Goal: Task Accomplishment & Management: Use online tool/utility

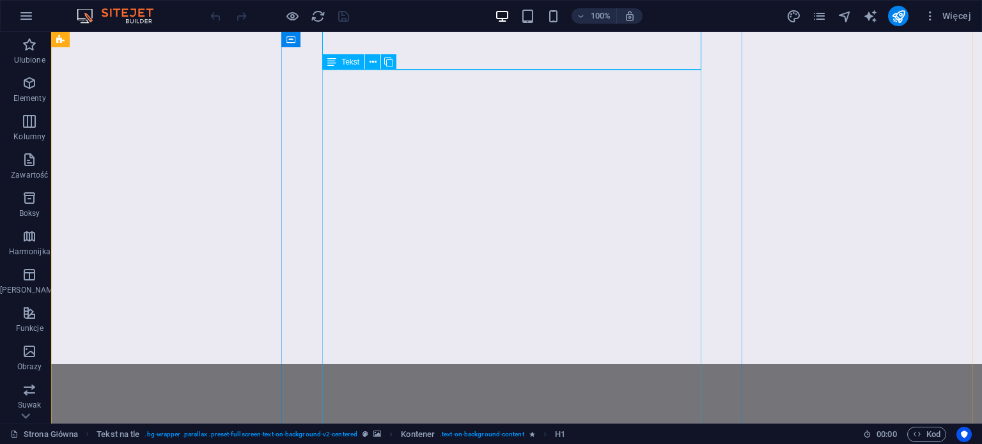
scroll to position [383, 0]
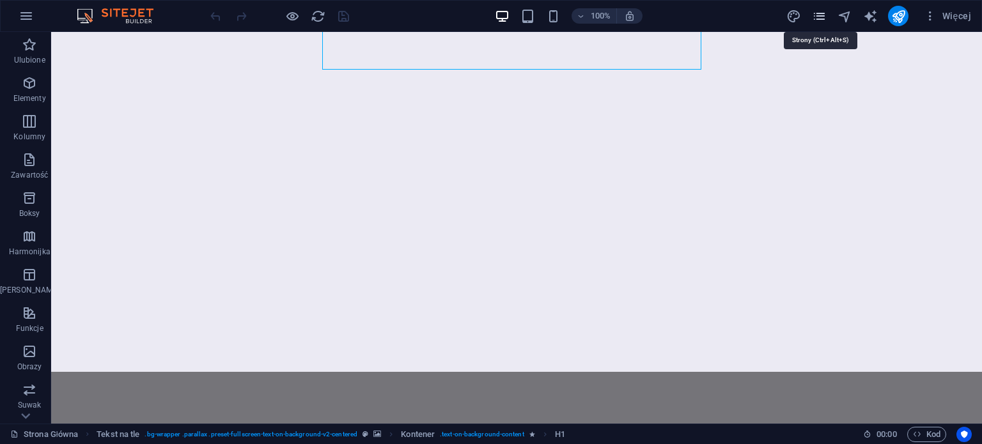
click at [826, 19] on icon "pages" at bounding box center [819, 16] width 15 height 15
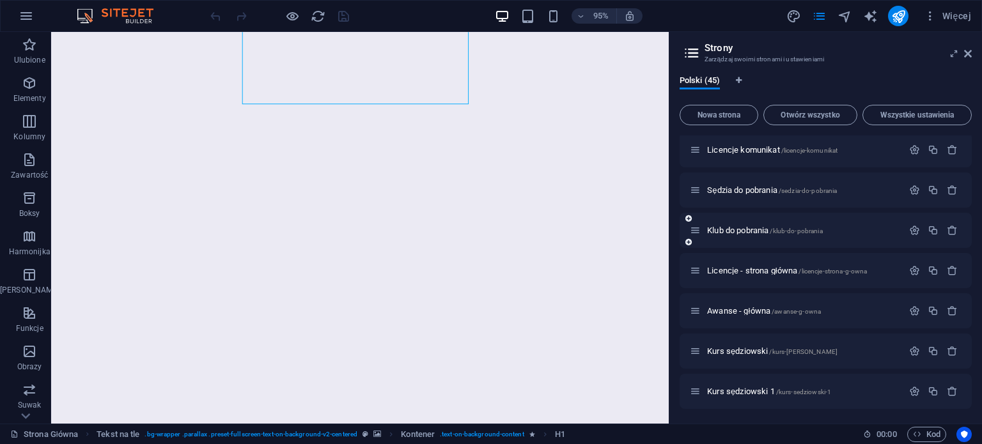
scroll to position [959, 0]
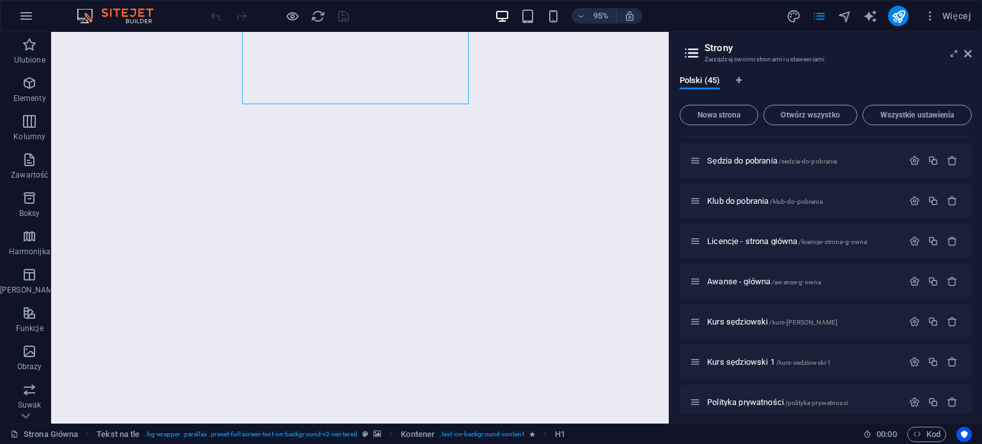
drag, startPoint x: 971, startPoint y: 318, endPoint x: 961, endPoint y: 380, distance: 62.8
click at [961, 380] on div "Polski (45) Nowa strona Otwórz wszystko Wszystkie ustawienia Strona Główna / Ak…" at bounding box center [825, 244] width 312 height 358
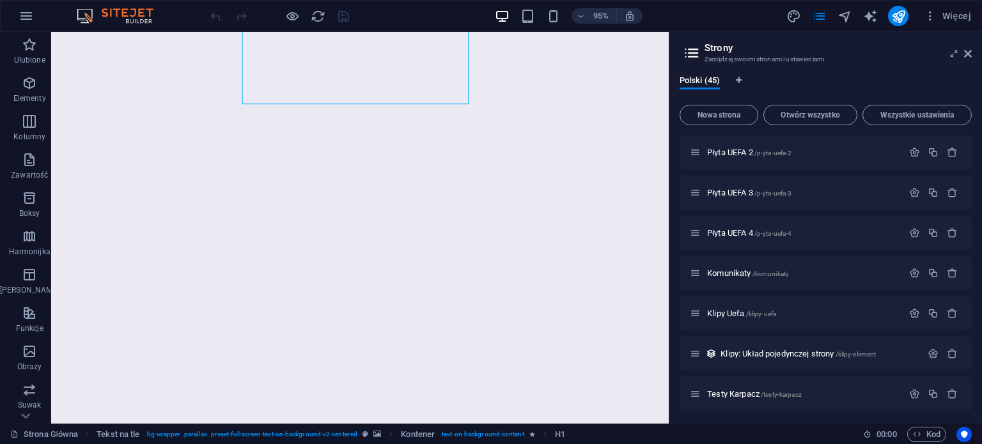
scroll to position [1534, 0]
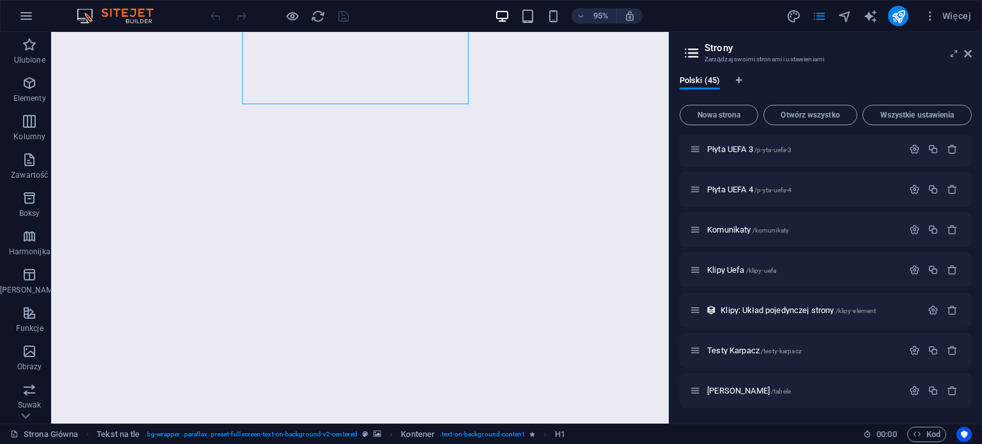
drag, startPoint x: 971, startPoint y: 392, endPoint x: 971, endPoint y: 383, distance: 8.9
click at [971, 383] on div "Polski (45) Nowa strona Otwórz wszystko Wszystkie ustawienia Strona Główna / Ak…" at bounding box center [825, 244] width 312 height 358
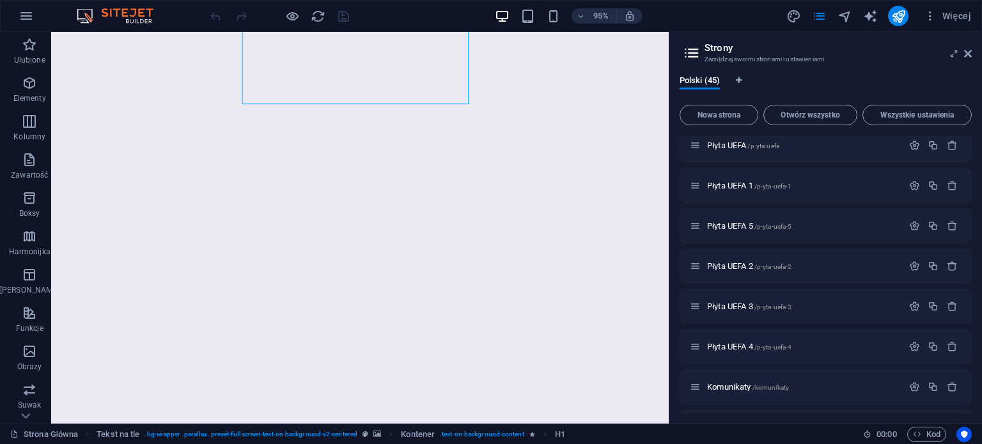
scroll to position [1383, 0]
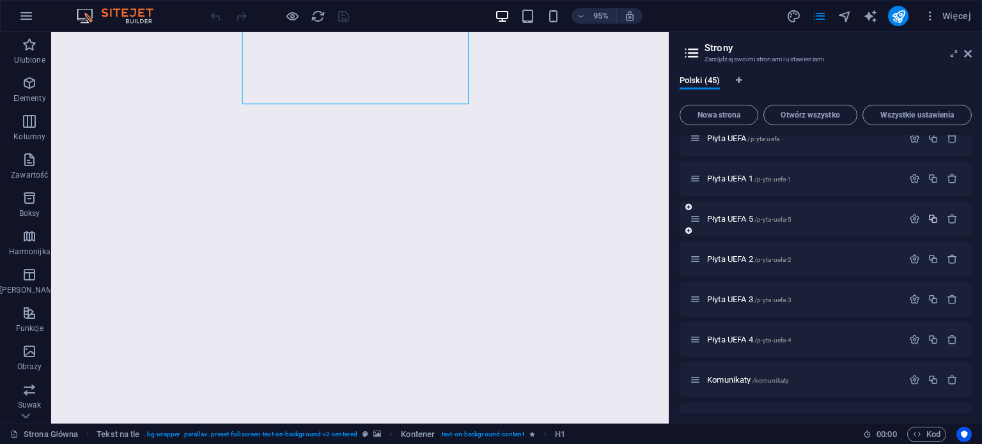
click at [929, 213] on icon "button" at bounding box center [932, 218] width 11 height 11
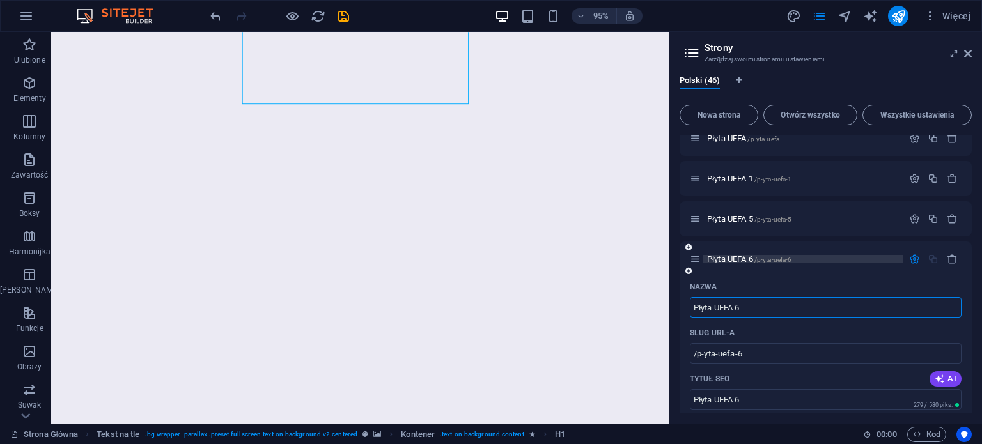
click at [766, 259] on span "/p-yta-uefa-6" at bounding box center [773, 259] width 38 height 7
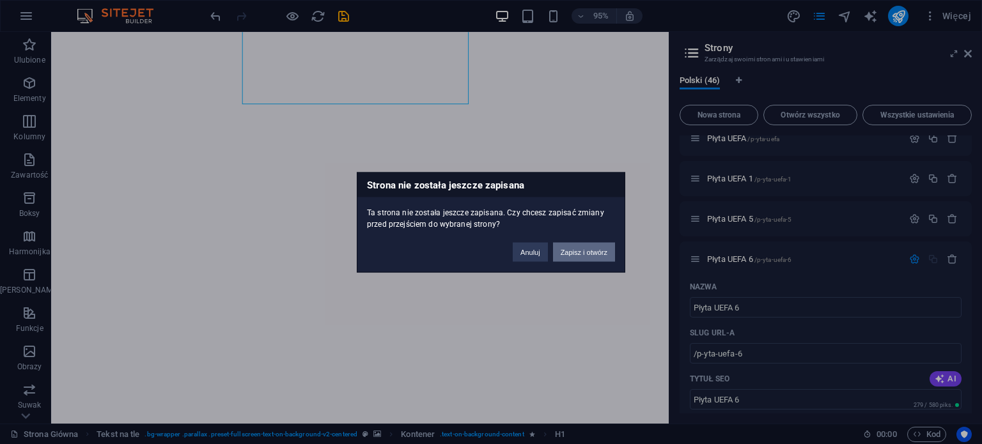
click at [598, 255] on button "Zapisz i otwórz" at bounding box center [584, 251] width 62 height 19
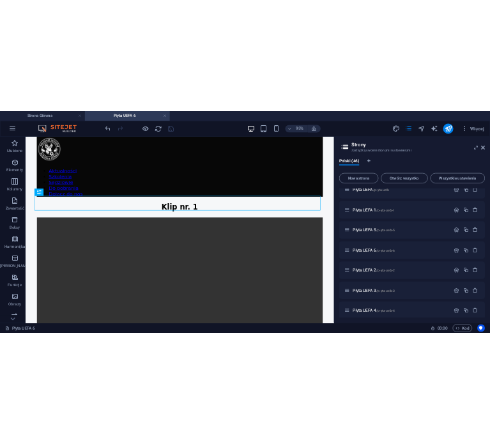
scroll to position [0, 0]
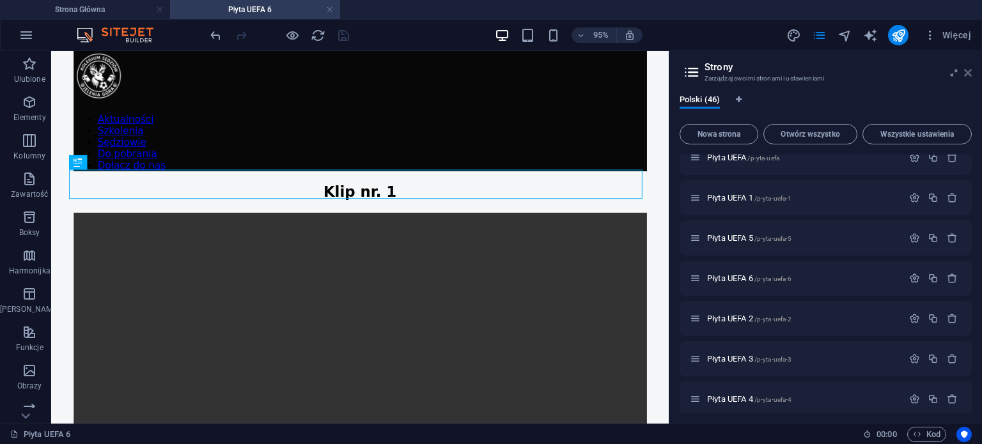
click at [967, 75] on icon at bounding box center [968, 73] width 8 height 10
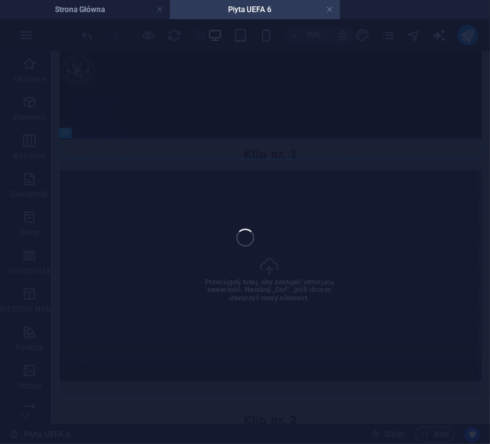
select select "%"
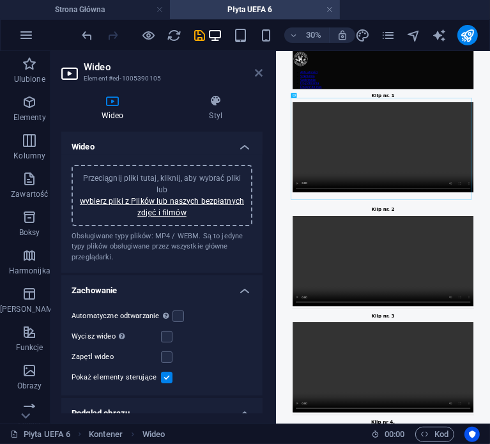
click at [258, 76] on icon at bounding box center [259, 73] width 8 height 10
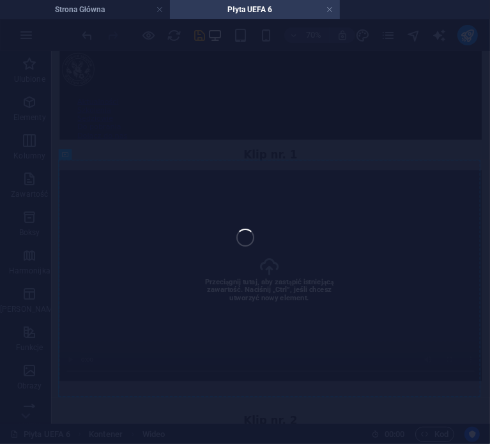
select select "%"
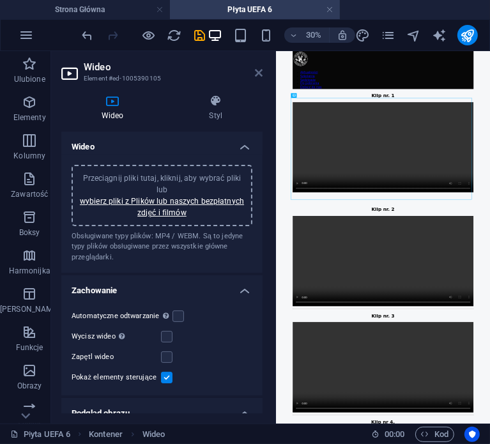
click at [259, 72] on icon at bounding box center [259, 73] width 8 height 10
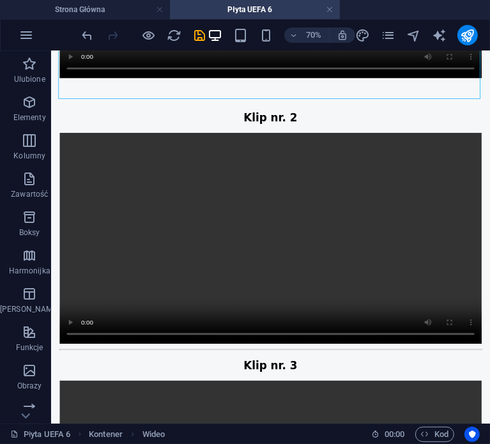
scroll to position [435, 0]
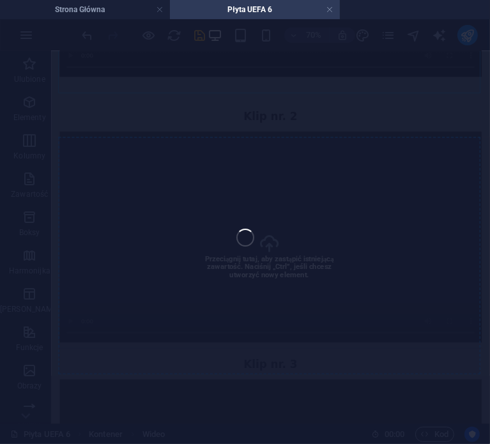
select select "%"
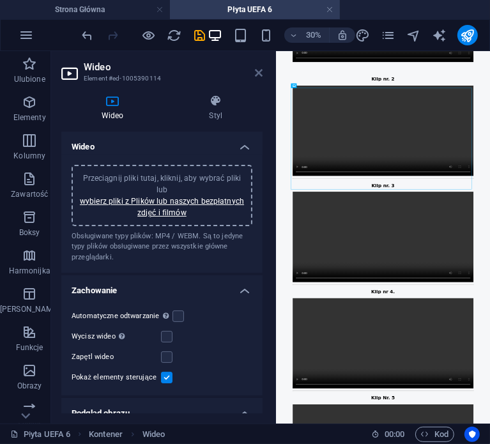
click at [256, 73] on icon at bounding box center [259, 73] width 8 height 10
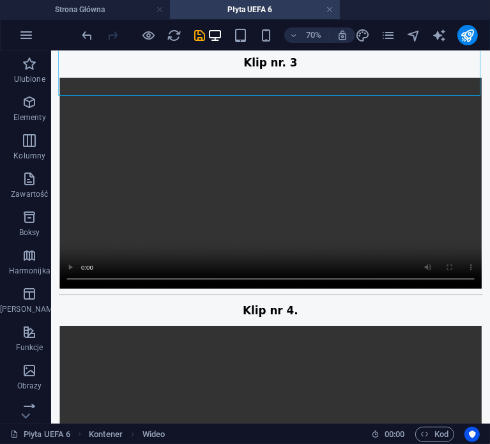
scroll to position [869, 0]
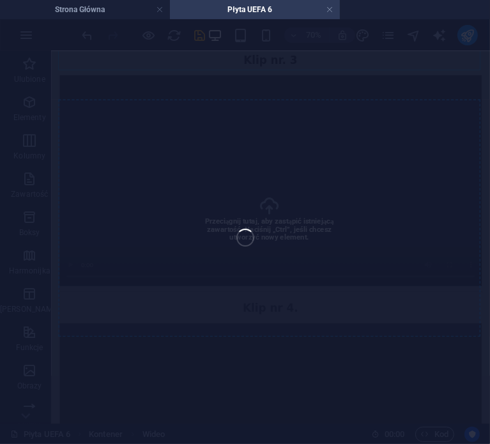
select select "%"
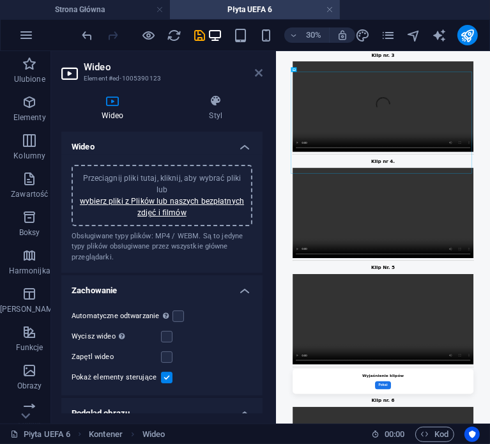
click at [257, 73] on icon at bounding box center [259, 73] width 8 height 10
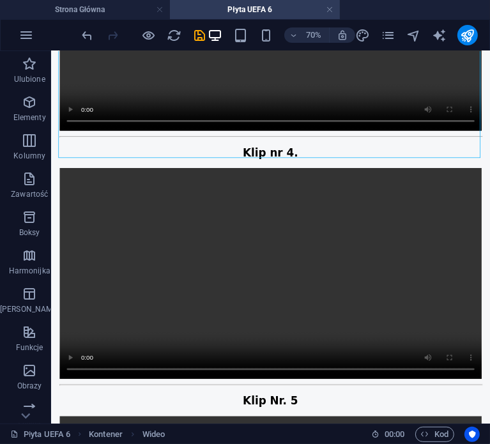
scroll to position [1150, 0]
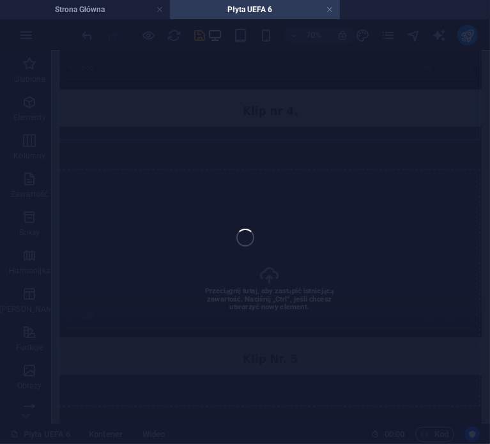
select select "%"
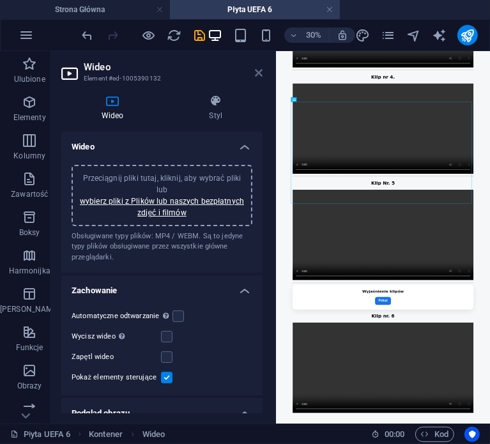
click at [256, 70] on icon at bounding box center [259, 73] width 8 height 10
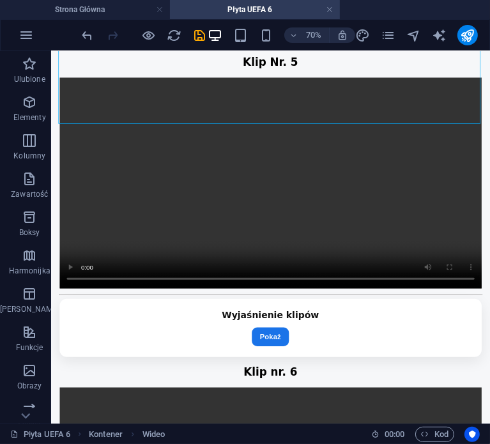
scroll to position [1592, 0]
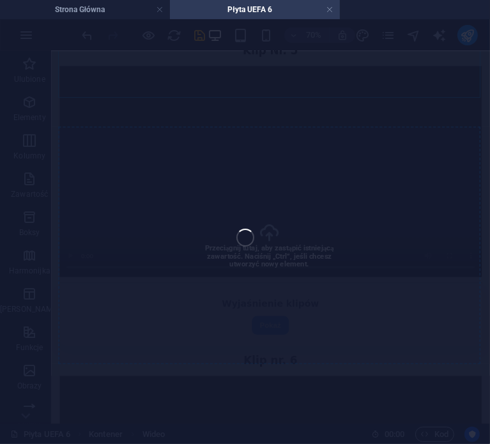
select select "%"
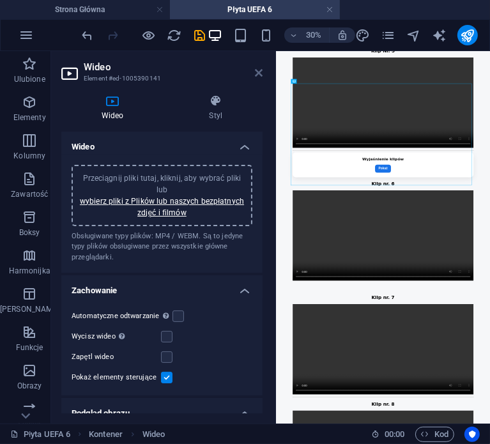
drag, startPoint x: 296, startPoint y: 31, endPoint x: 258, endPoint y: 73, distance: 56.1
click at [258, 73] on icon at bounding box center [259, 73] width 8 height 10
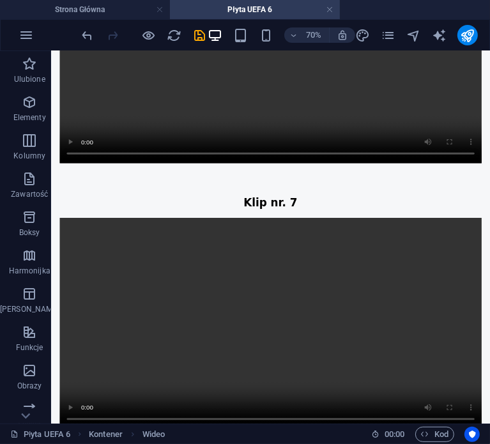
scroll to position [2208, 0]
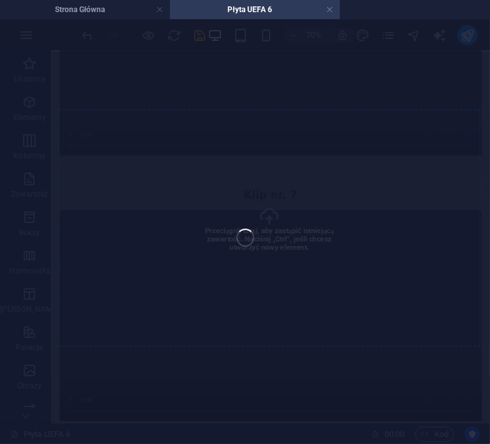
select select "%"
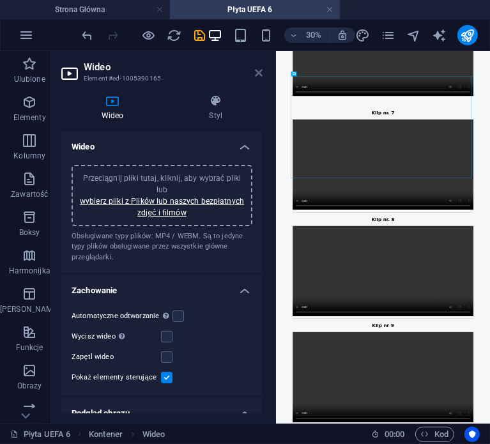
click at [261, 74] on icon at bounding box center [259, 73] width 8 height 10
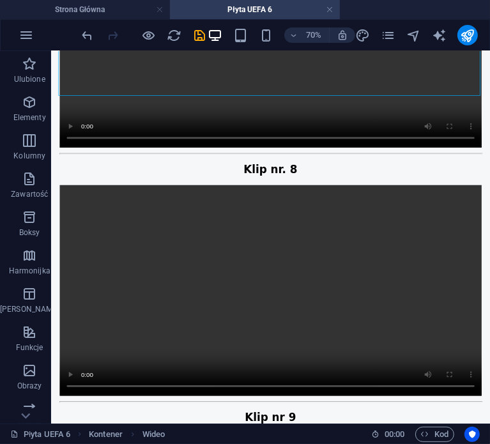
scroll to position [2653, 0]
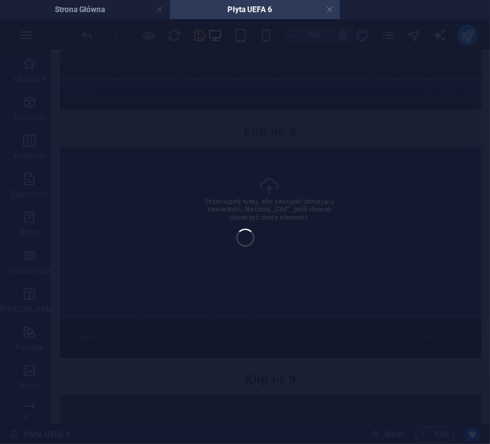
select select "%"
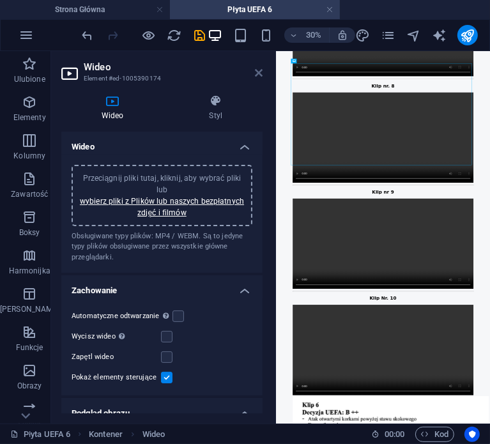
click at [258, 70] on icon at bounding box center [259, 73] width 8 height 10
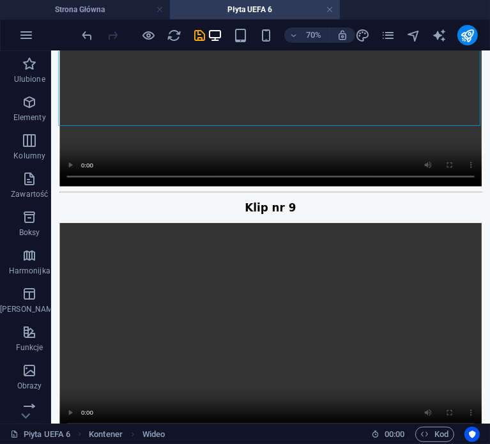
scroll to position [2942, 0]
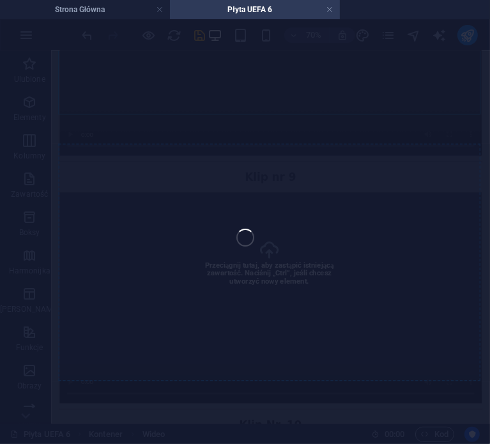
select select "%"
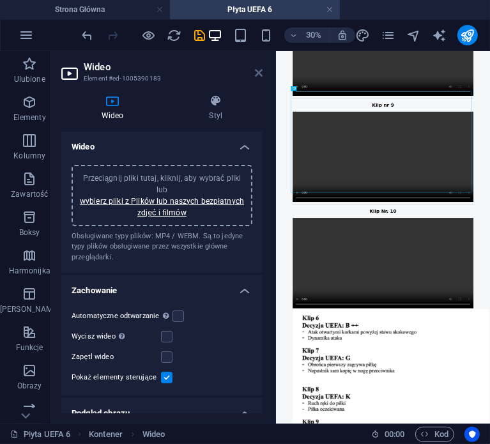
click at [256, 75] on icon at bounding box center [259, 73] width 8 height 10
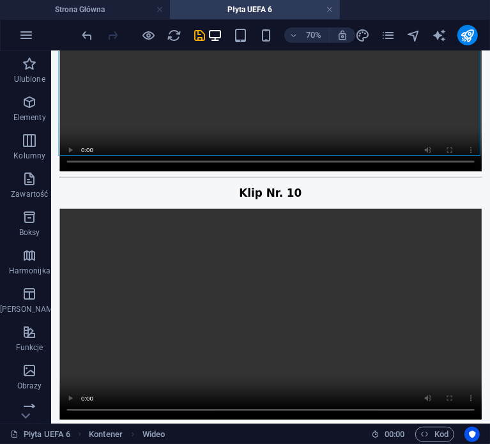
scroll to position [3333, 0]
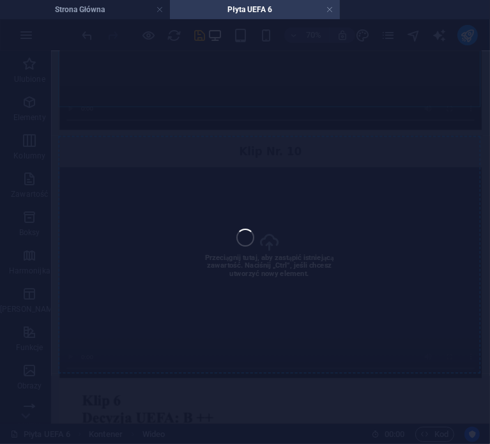
select select "%"
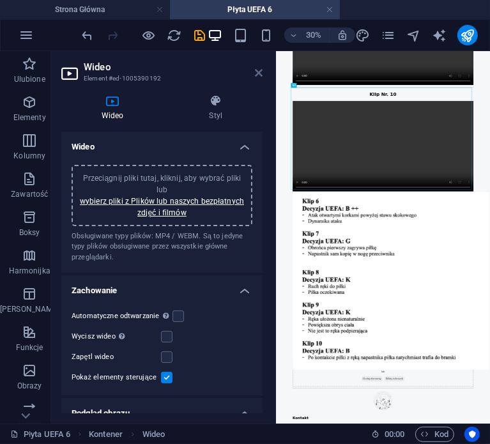
click at [257, 77] on icon at bounding box center [259, 73] width 8 height 10
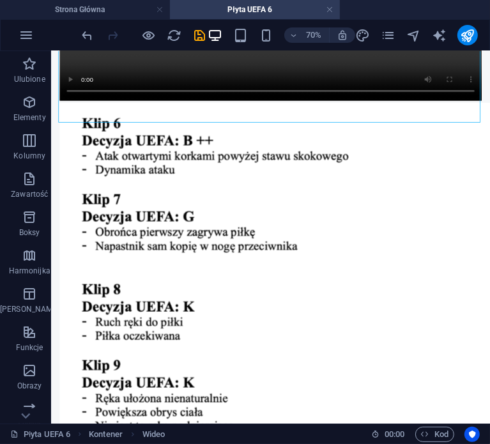
scroll to position [3756, 0]
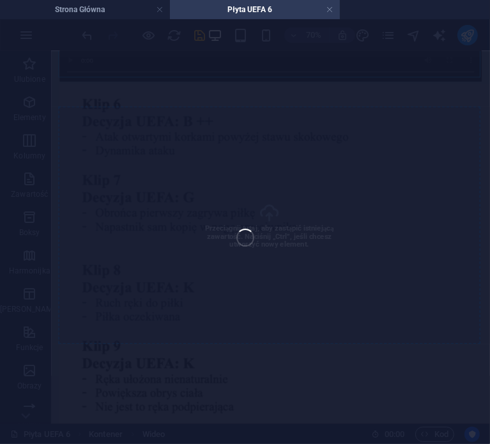
select select "%"
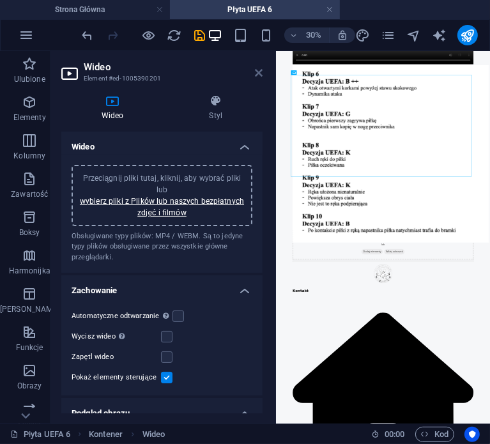
click at [258, 73] on icon at bounding box center [259, 73] width 8 height 10
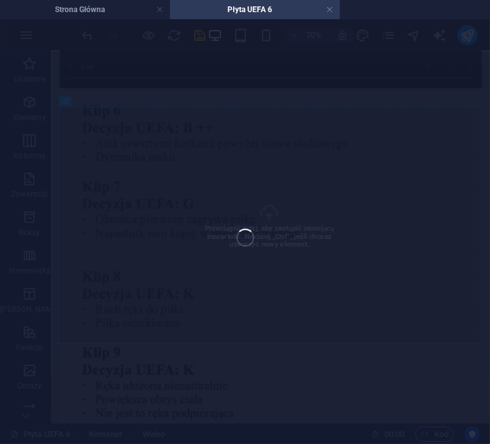
select select "%"
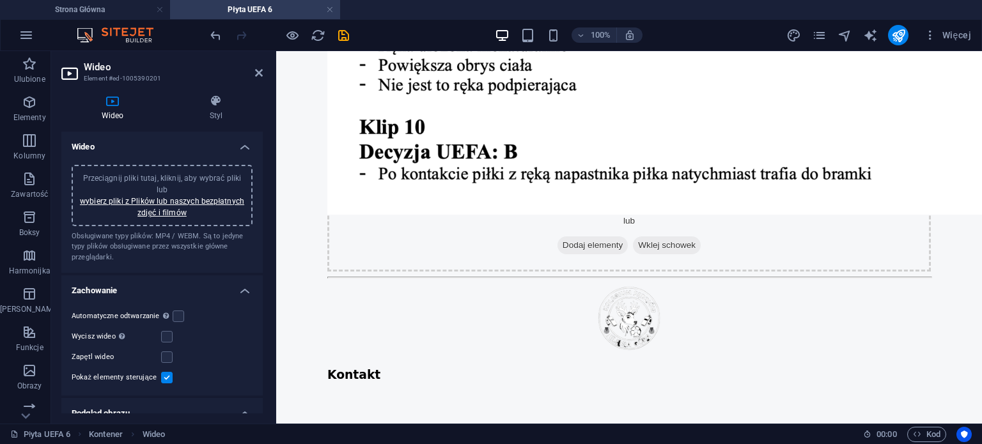
scroll to position [4239, 0]
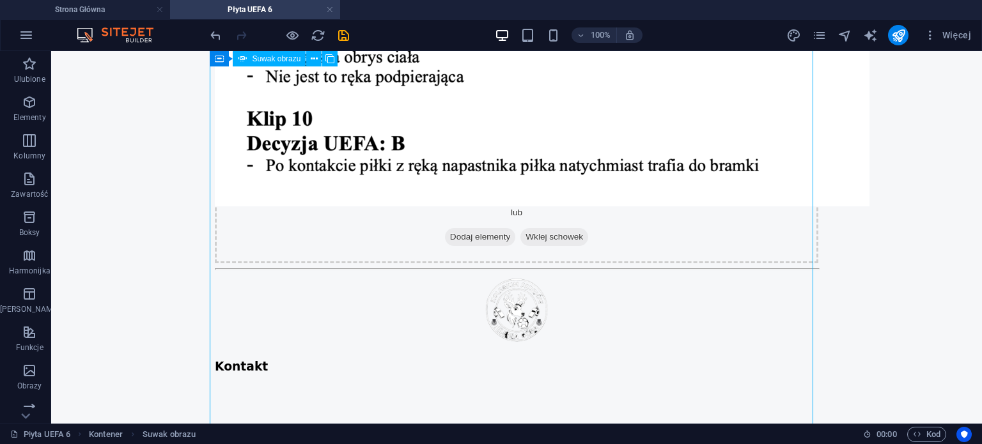
select select "ms"
select select "s"
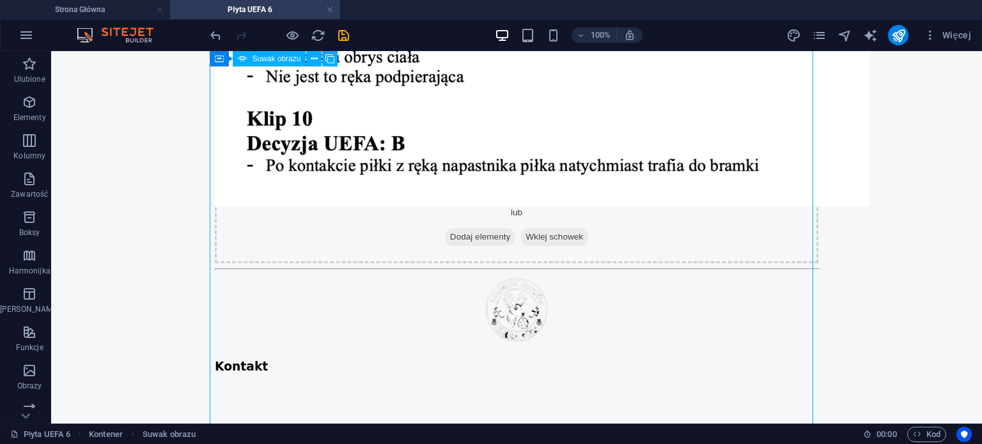
select select "progressive"
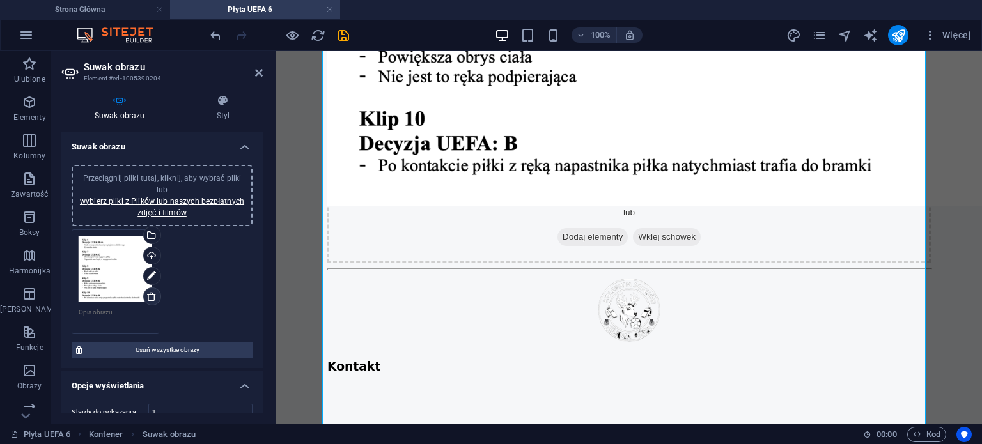
click at [148, 297] on icon at bounding box center [151, 296] width 10 height 10
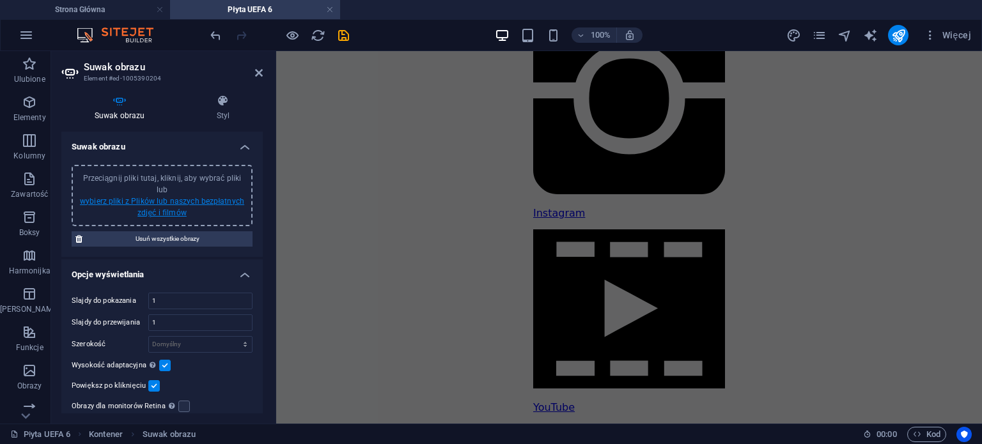
click at [173, 212] on link "wybierz pliki z Plików lub naszych bezpłatnych zdjęć i filmów" at bounding box center [162, 207] width 164 height 20
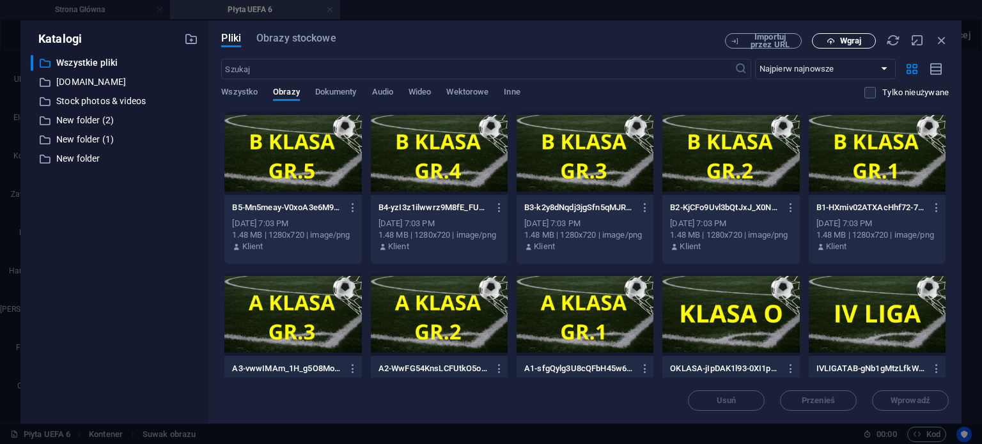
click at [822, 41] on span "Wgraj" at bounding box center [843, 41] width 52 height 8
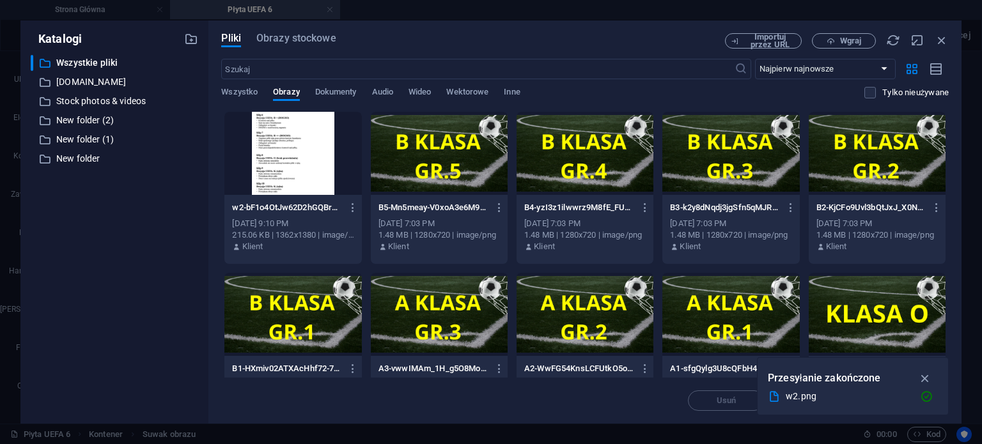
click at [298, 155] on div at bounding box center [292, 153] width 137 height 83
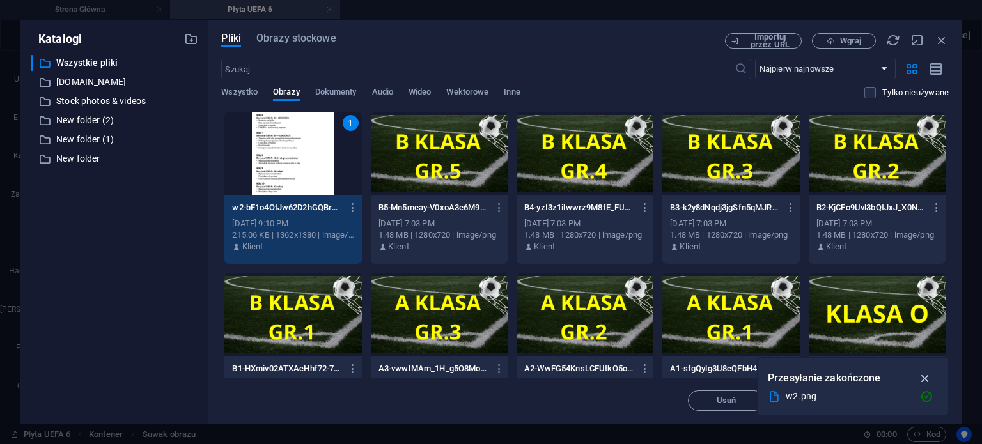
click at [925, 380] on icon "button" at bounding box center [925, 378] width 15 height 14
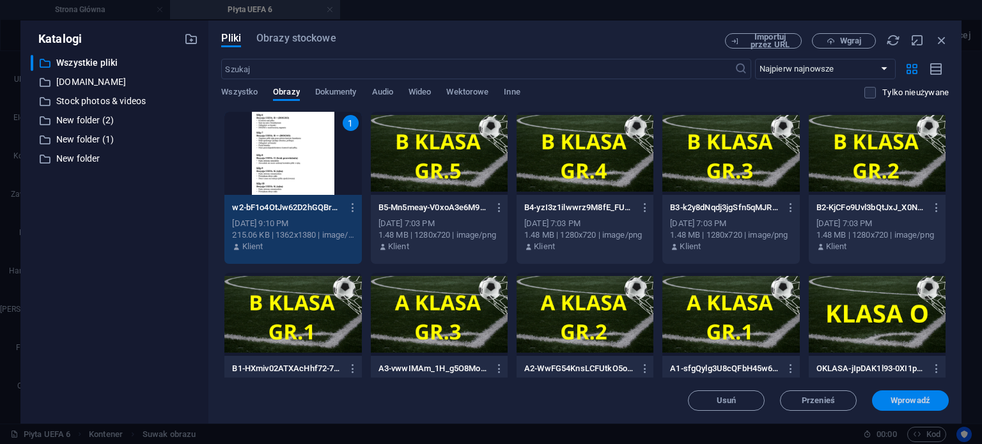
click at [900, 397] on span "Wprowadź" at bounding box center [910, 401] width 40 height 8
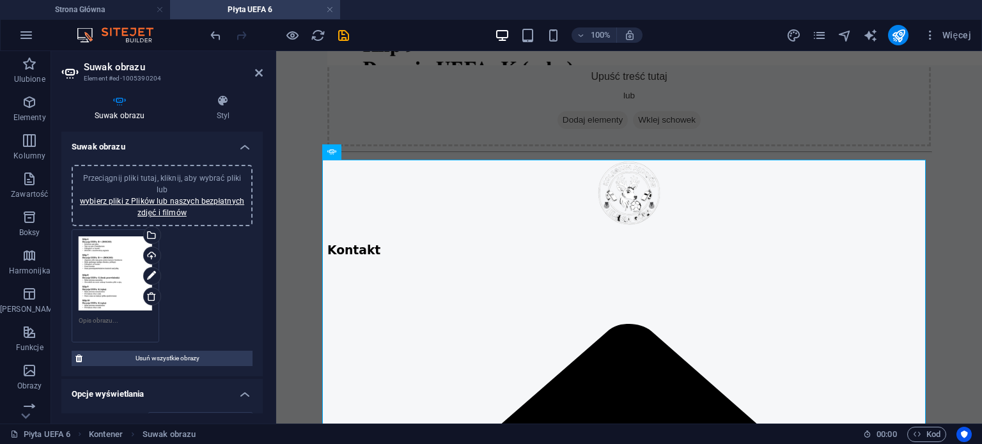
click at [943, 217] on body "Aktualności Szkolenia Sędziowie Do pobrania Dołącz do nas Klip nr. 1 Klip nr. 2…" at bounding box center [628, 383] width 705 height 8797
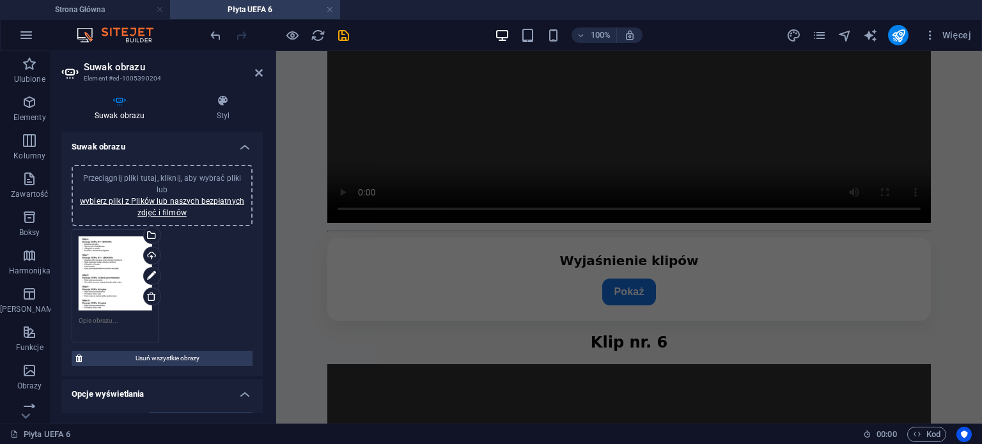
scroll to position [1750, 0]
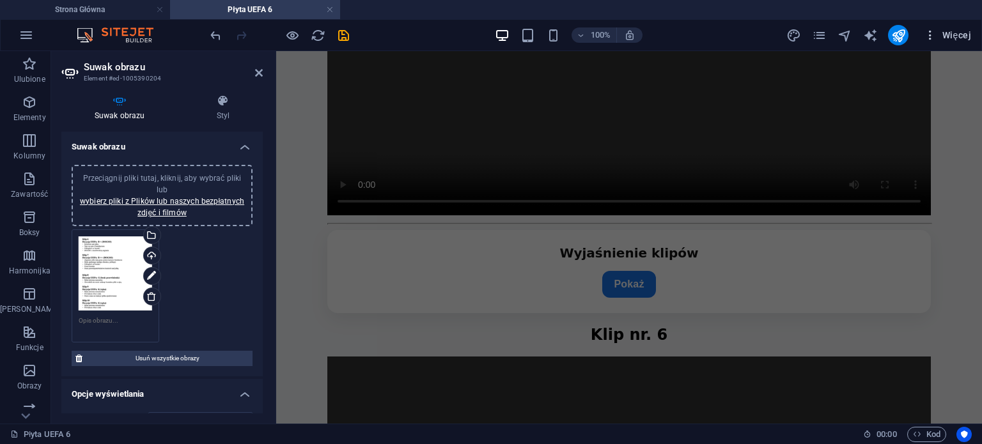
click at [933, 36] on icon "button" at bounding box center [929, 35] width 13 height 13
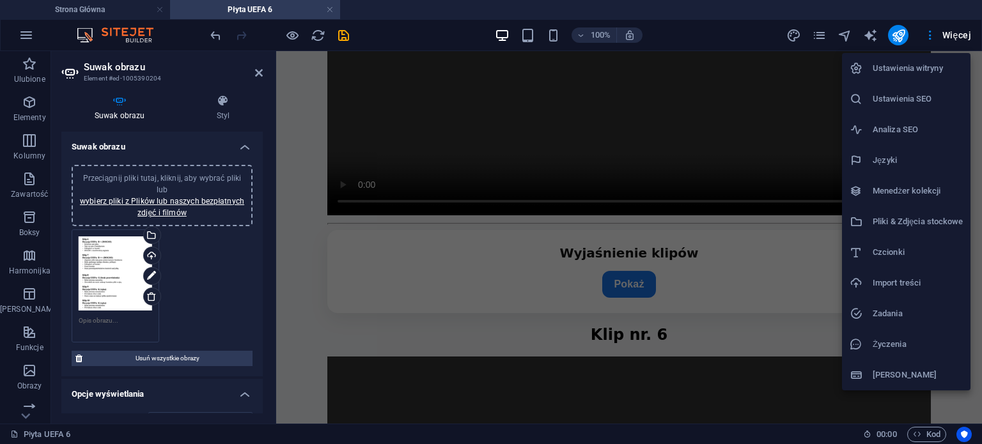
click at [892, 224] on h6 "Pliki & Zdjęcia stockowe" at bounding box center [917, 221] width 90 height 15
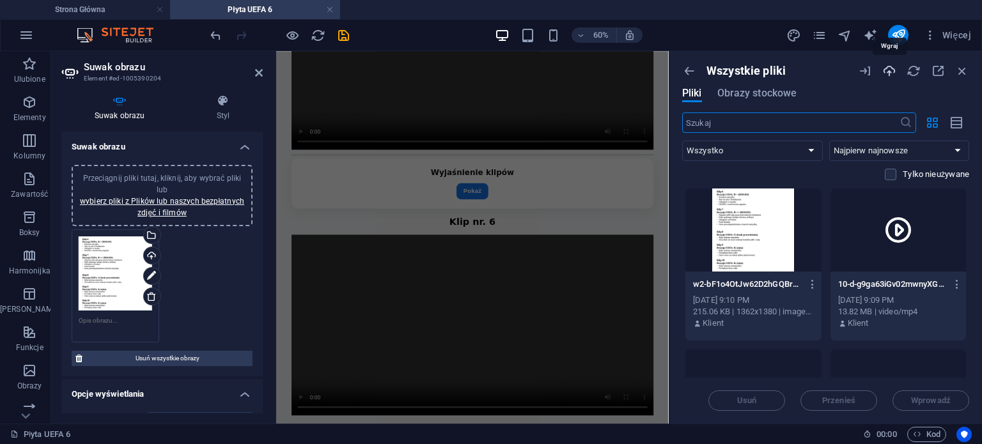
click at [895, 69] on icon "button" at bounding box center [889, 71] width 14 height 14
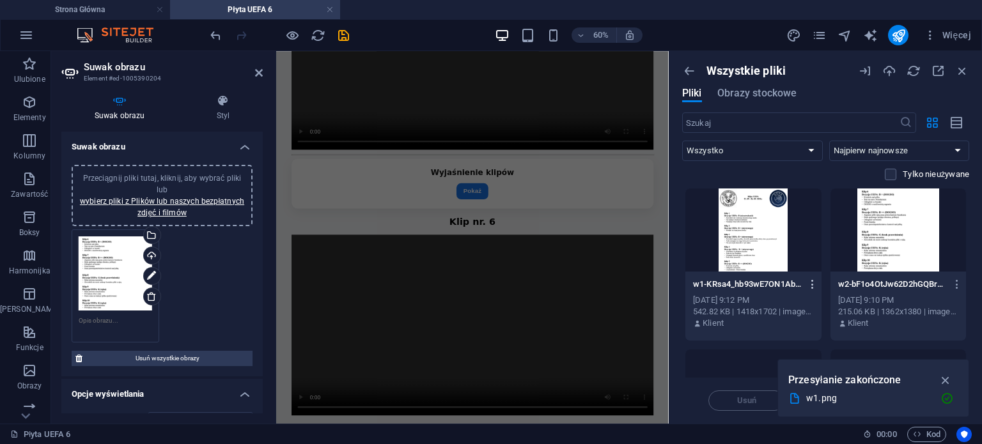
click at [812, 284] on icon "button" at bounding box center [812, 285] width 12 height 12
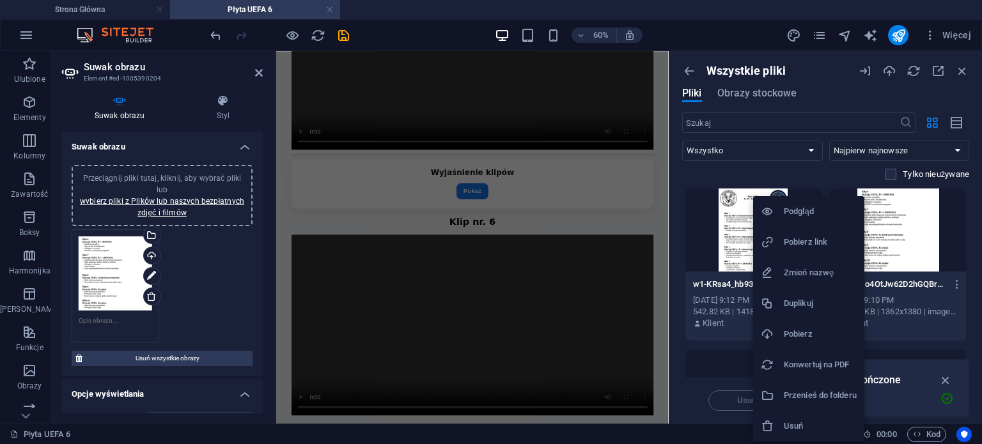
click at [816, 247] on h6 "Pobierz link" at bounding box center [819, 242] width 73 height 15
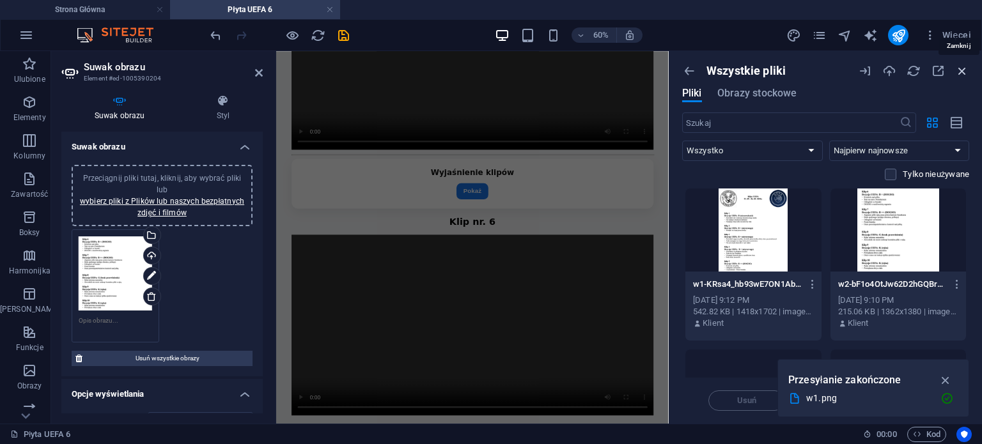
click at [958, 71] on icon "button" at bounding box center [962, 71] width 14 height 14
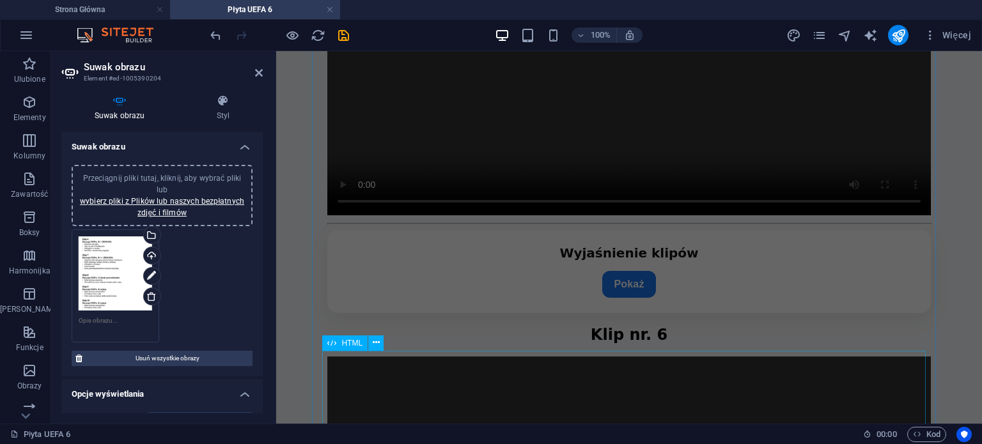
click at [676, 313] on div "Wyjaśnienie klipów Wyjaśnienie klipów [GEOGRAPHIC_DATA]" at bounding box center [628, 271] width 603 height 83
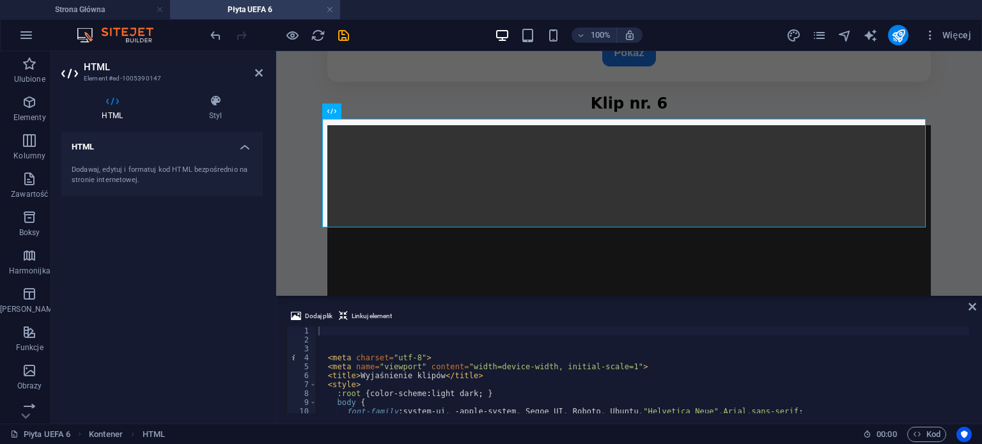
click at [969, 332] on div "Dodaj plik Linkuj element 1 2 3 4 5 6 7 8 9 10 11 < meta charset = "utf-8" > < …" at bounding box center [628, 360] width 705 height 125
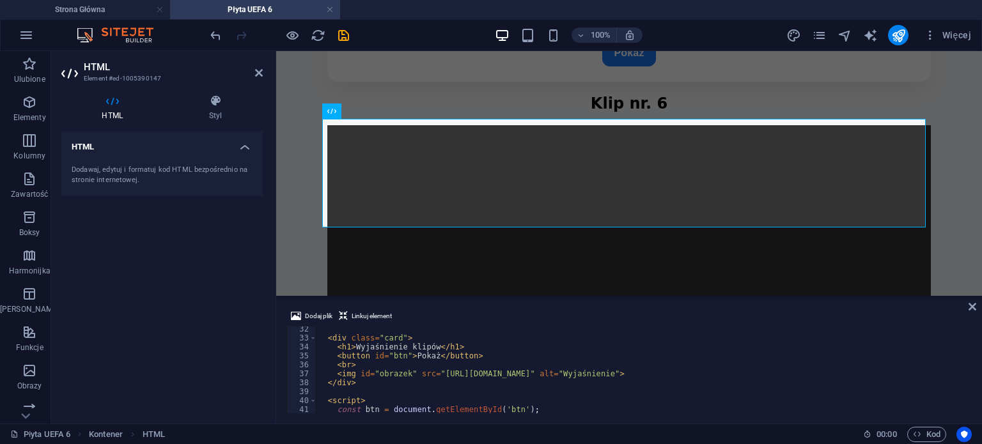
scroll to position [297, 0]
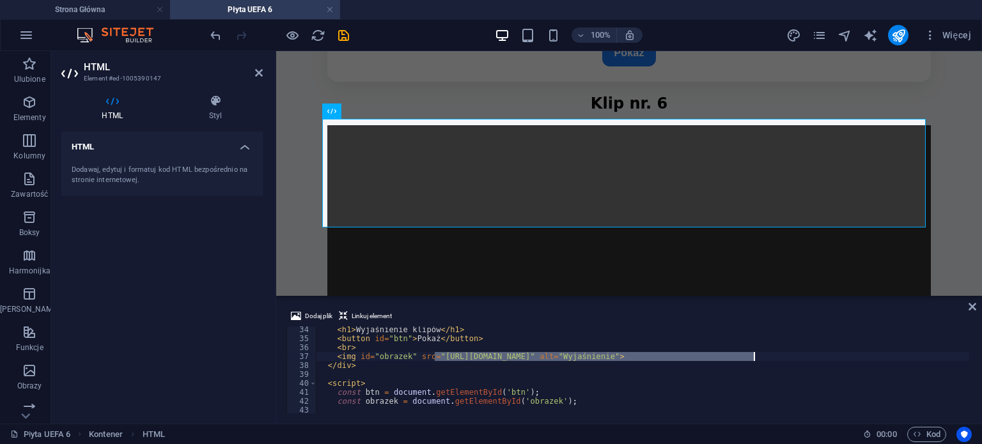
drag, startPoint x: 433, startPoint y: 355, endPoint x: 753, endPoint y: 358, distance: 319.5
click at [753, 358] on div "< h1 > Wyjaśnienie klipów </ h1 > < button id = "btn" > Pokaż </ button > < br …" at bounding box center [642, 377] width 653 height 105
paste textarea "648885/w1-KRsa4_hb93wE7ON1Abiltw"
type textarea "<img id="obrazek" src="[URL][DOMAIN_NAME]" alt="Wyjaśnienie">"
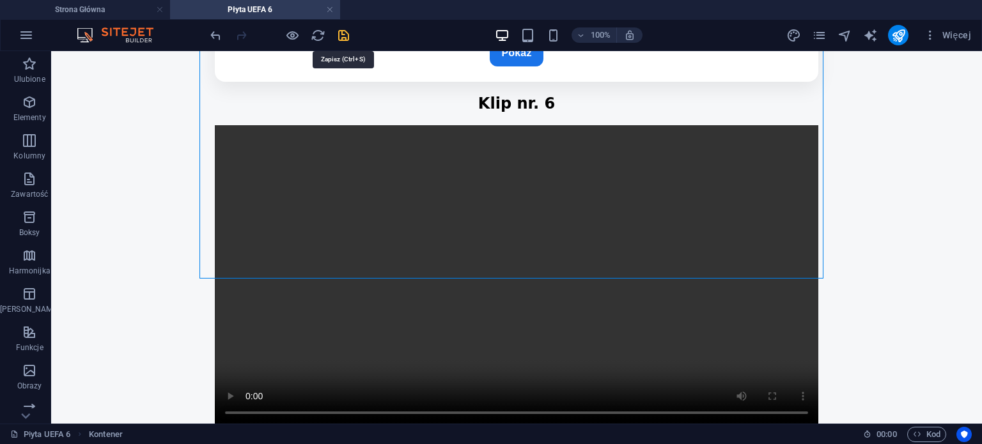
click at [340, 33] on icon "save" at bounding box center [343, 35] width 15 height 15
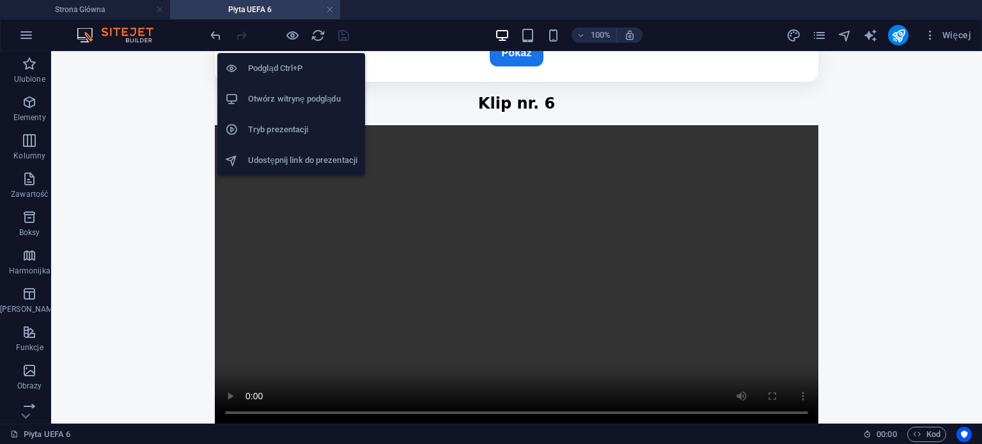
click at [292, 94] on h6 "Otwórz witrynę podglądu" at bounding box center [302, 98] width 109 height 15
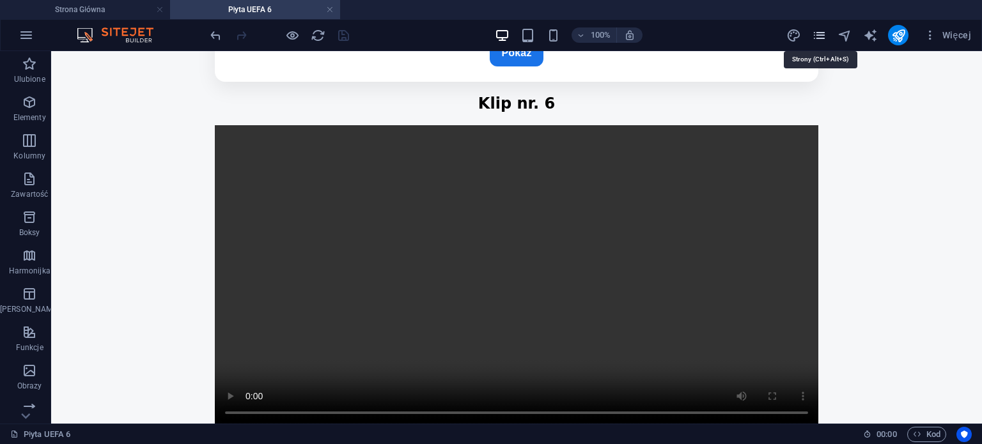
click at [823, 29] on icon "pages" at bounding box center [819, 35] width 15 height 15
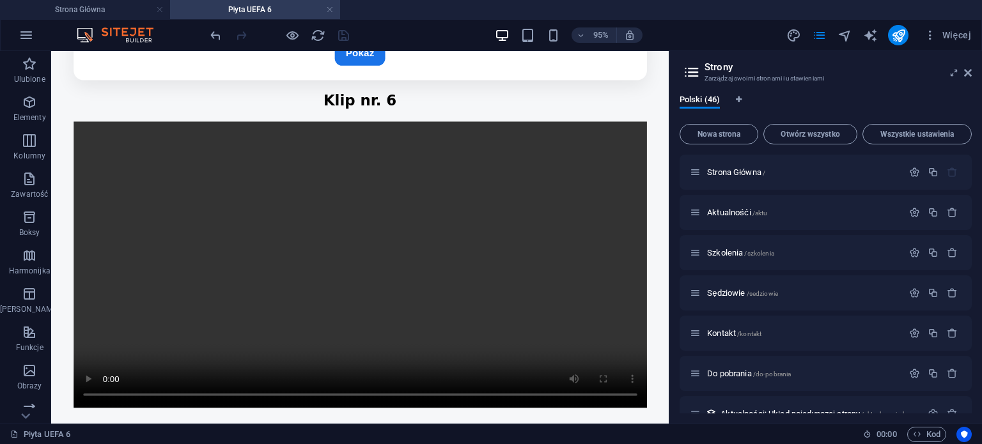
drag, startPoint x: 973, startPoint y: 178, endPoint x: 969, endPoint y: 183, distance: 6.8
click at [969, 183] on div "Polski (46) Nowa strona Otwórz wszystko Wszystkie ustawienia Strona Główna / Ak…" at bounding box center [825, 253] width 312 height 339
drag, startPoint x: 968, startPoint y: 177, endPoint x: 966, endPoint y: 217, distance: 39.7
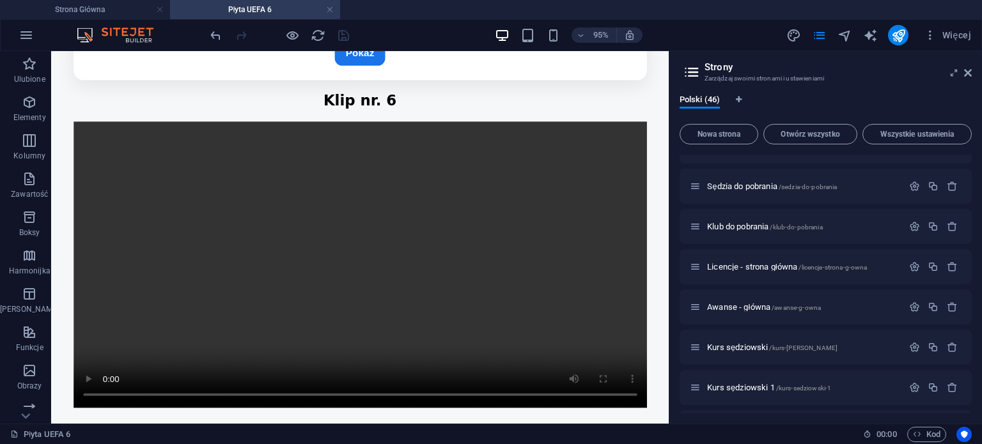
scroll to position [1033, 0]
click at [833, 308] on p "Kurs sędziowski 1 /kurs-sedziowski-1" at bounding box center [803, 307] width 192 height 8
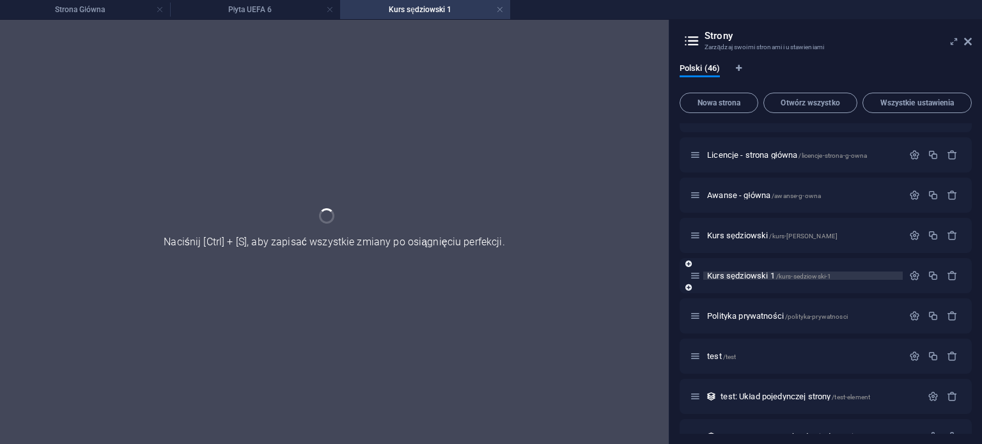
click at [833, 280] on p "Kurs sędziowski 1 /kurs-sedziowski-1" at bounding box center [803, 276] width 192 height 8
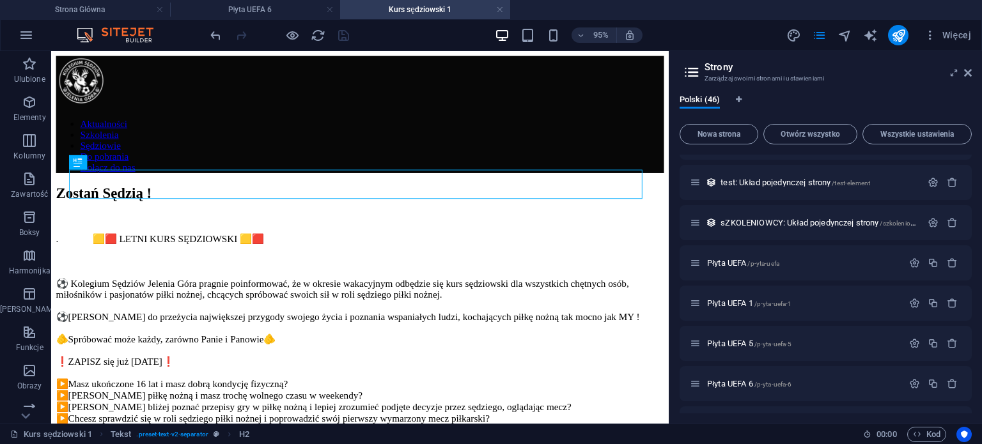
scroll to position [1304, 0]
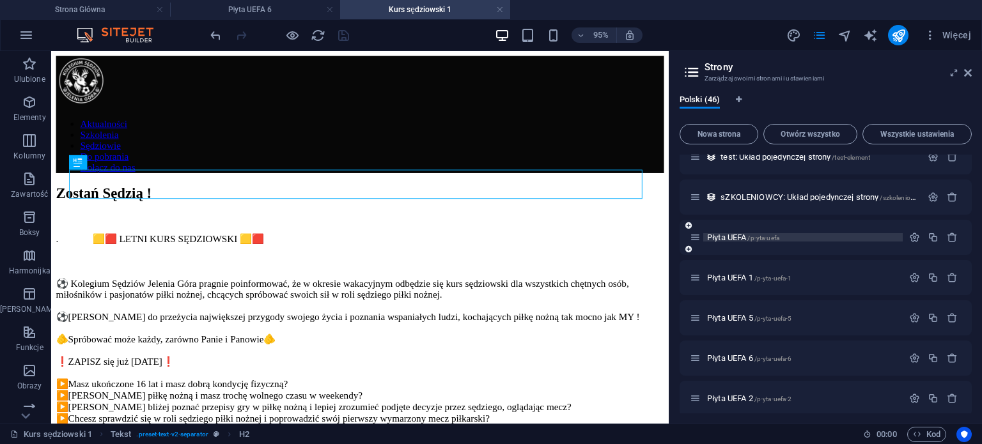
click at [767, 236] on span "/p-yta-uefa" at bounding box center [763, 238] width 32 height 7
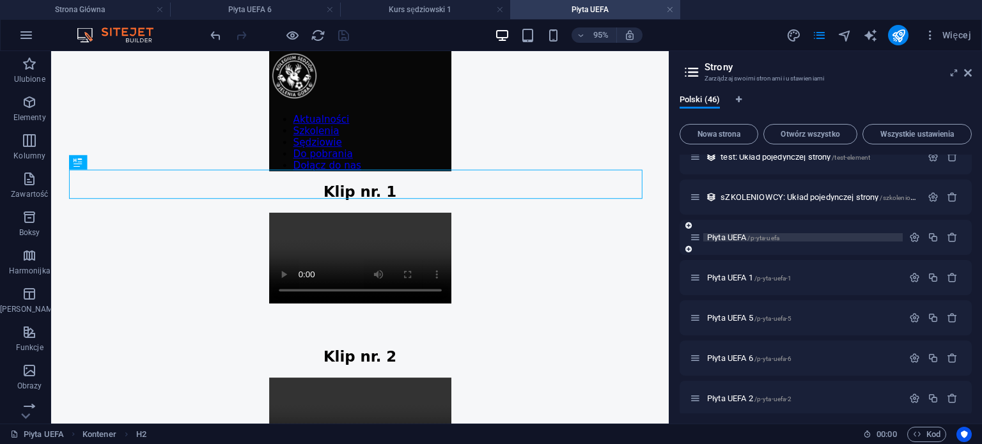
scroll to position [0, 0]
drag, startPoint x: 971, startPoint y: 356, endPoint x: 969, endPoint y: 365, distance: 9.1
click at [970, 365] on div "Polski (46) Nowa strona Otwórz wszystko Wszystkie ustawienia Strona Główna / Ak…" at bounding box center [825, 253] width 312 height 339
drag, startPoint x: 967, startPoint y: 365, endPoint x: 968, endPoint y: 374, distance: 9.7
click at [968, 374] on div "Płyta UEFA 6 /p-yta-uefa-6" at bounding box center [825, 358] width 292 height 35
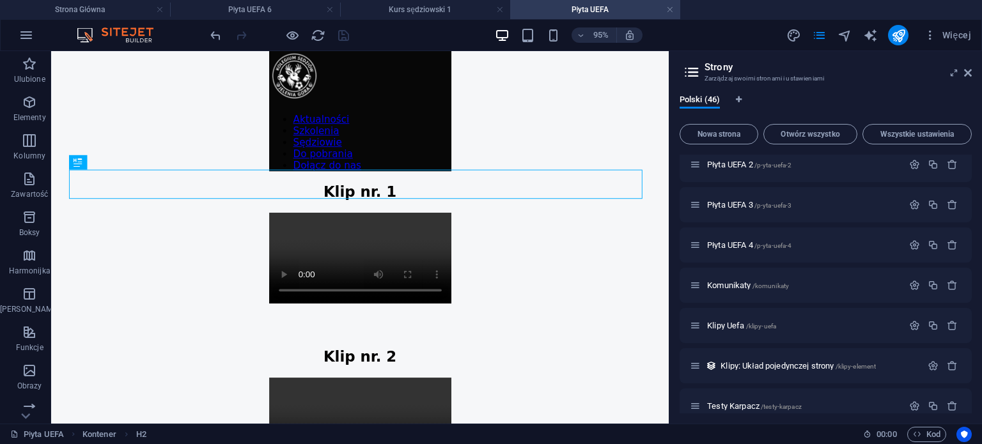
scroll to position [1538, 0]
click at [780, 318] on div "Klipy Uefa /klipy-uefa" at bounding box center [795, 325] width 213 height 15
click at [777, 323] on p "Klipy Uefa /klipy-uefa" at bounding box center [803, 325] width 192 height 8
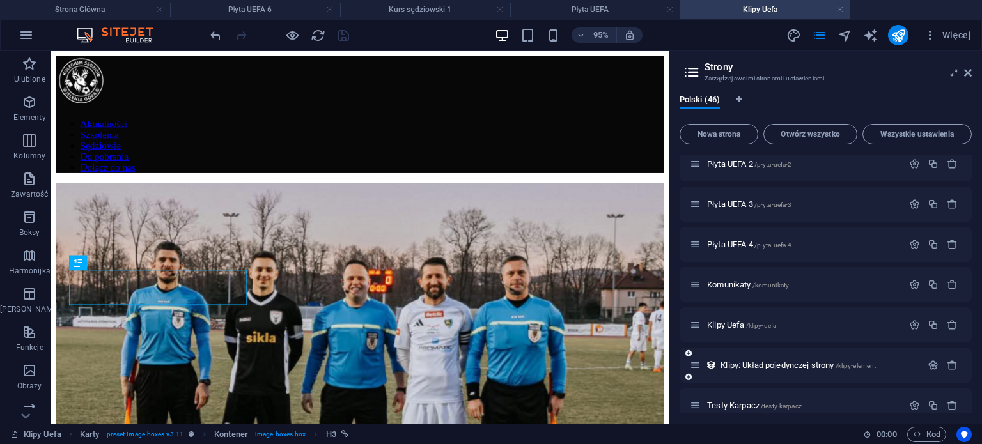
scroll to position [0, 0]
click at [914, 324] on icon "button" at bounding box center [914, 325] width 11 height 11
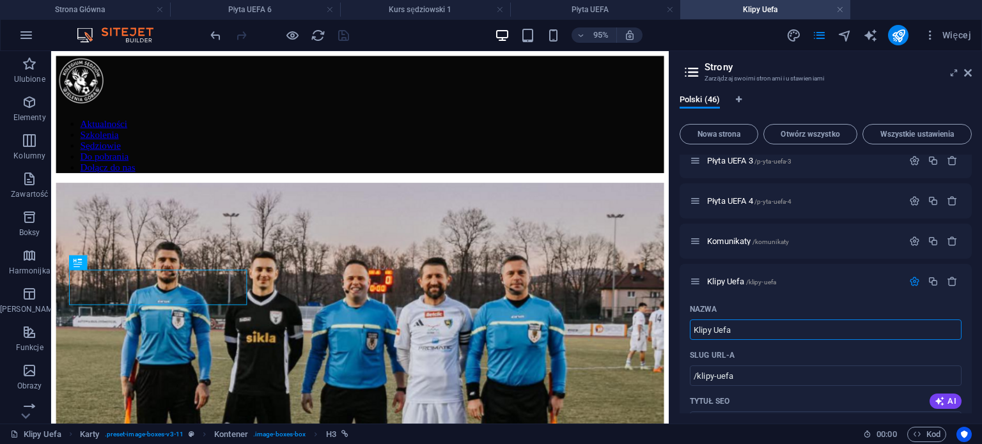
scroll to position [1609, 0]
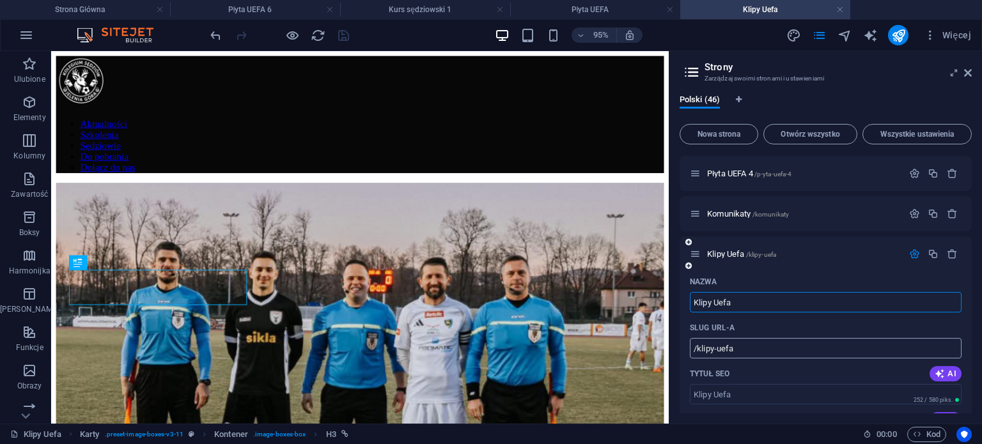
click at [836, 353] on input "/klipy-uefa" at bounding box center [825, 348] width 272 height 20
click at [966, 72] on icon at bounding box center [968, 73] width 8 height 10
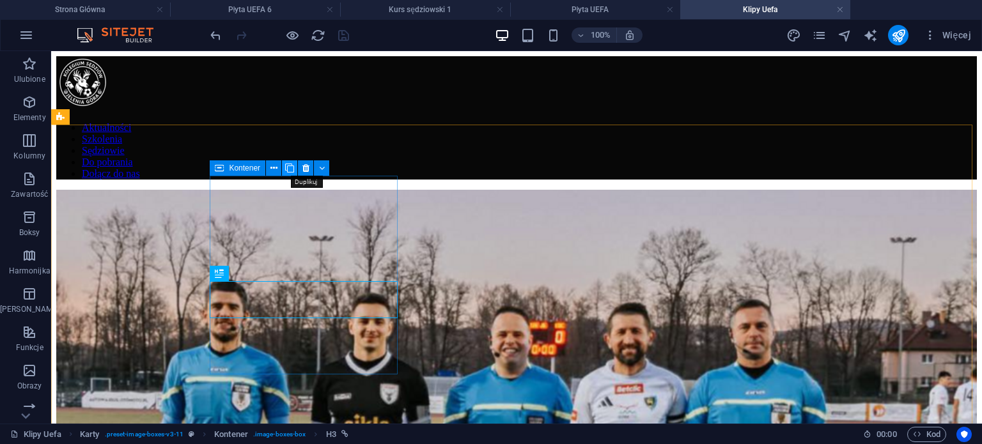
click at [285, 168] on icon at bounding box center [289, 168] width 9 height 13
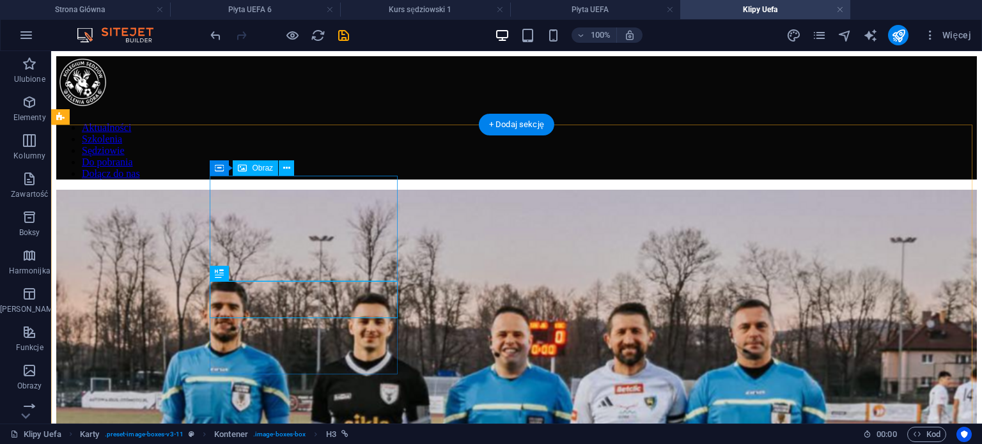
click at [286, 235] on figure at bounding box center [516, 450] width 920 height 520
select select "%"
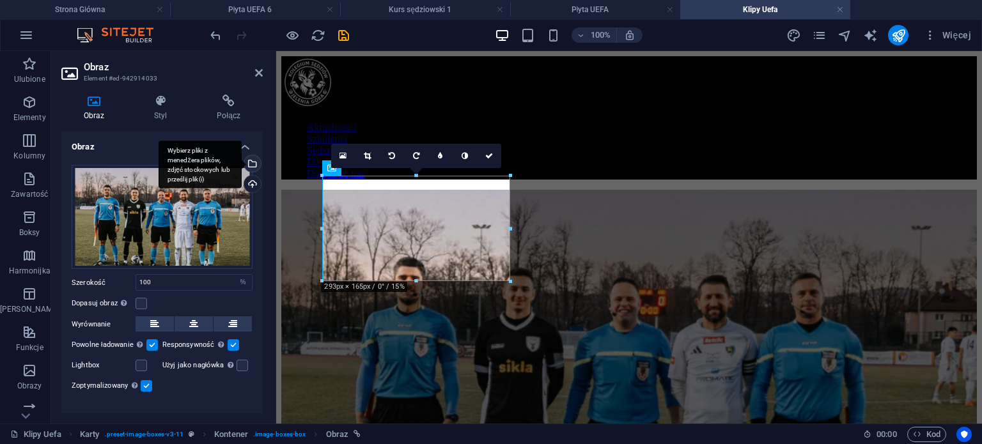
click at [242, 164] on div "Wybierz pliki z menedżera plików, zdjęć stockowych lub prześlij plik(i)" at bounding box center [199, 165] width 83 height 48
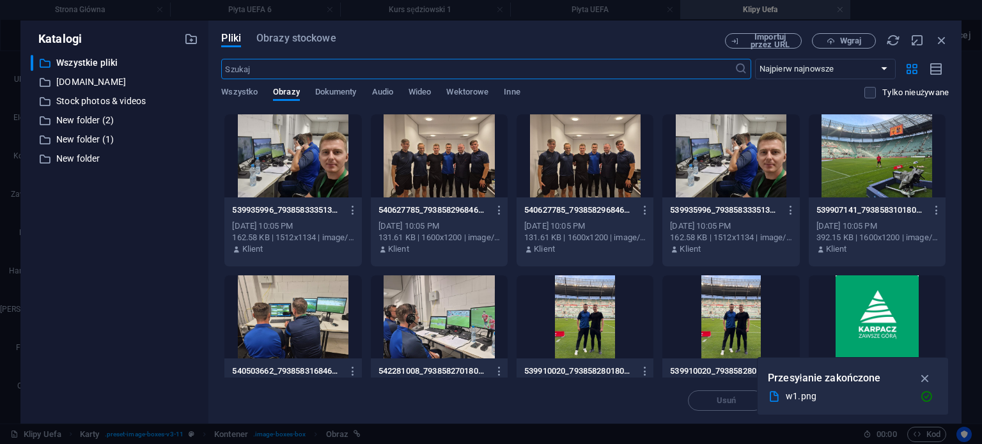
scroll to position [1914, 0]
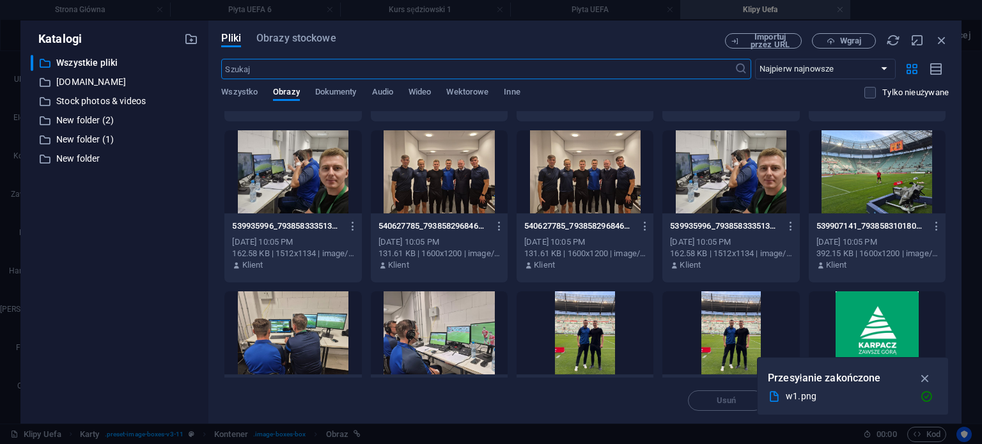
click at [599, 184] on div at bounding box center [584, 171] width 137 height 83
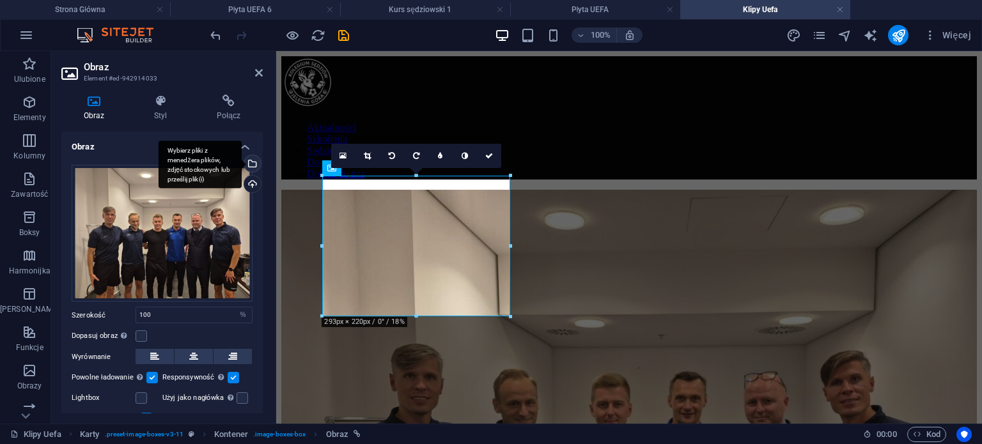
click at [252, 161] on div "Wybierz pliki z menedżera plików, zdjęć stockowych lub prześlij plik(i)" at bounding box center [251, 164] width 19 height 19
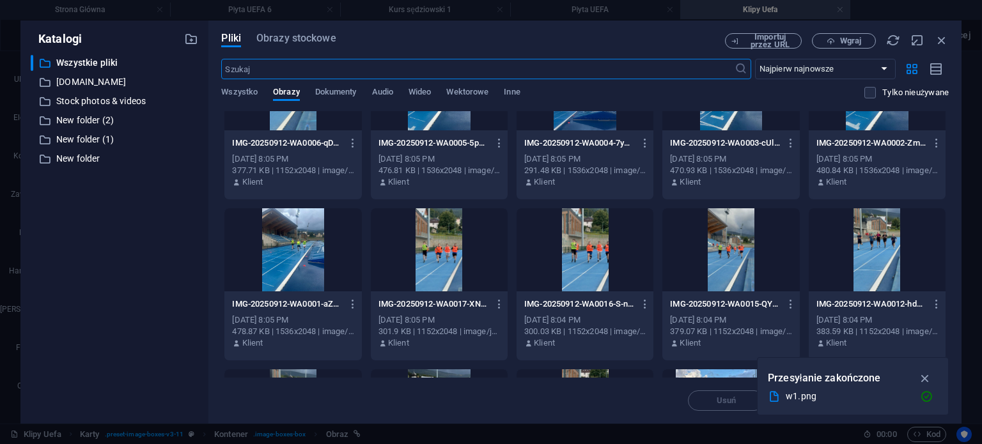
scroll to position [764, 0]
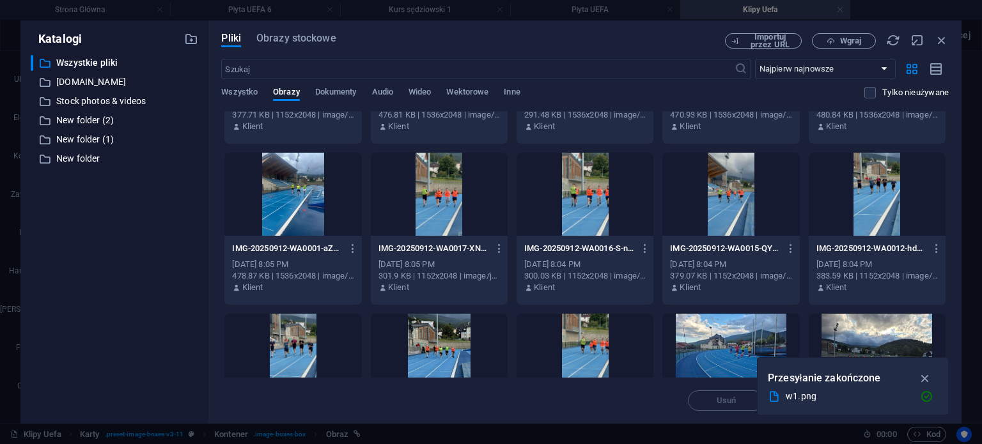
drag, startPoint x: 940, startPoint y: 274, endPoint x: 947, endPoint y: 326, distance: 52.2
click at [947, 327] on div "Upuść pliki tutaj, aby natychmiast je przesłać w1-KRsa4_hb93wE7ON1Abiltw.png w1…" at bounding box center [584, 244] width 727 height 266
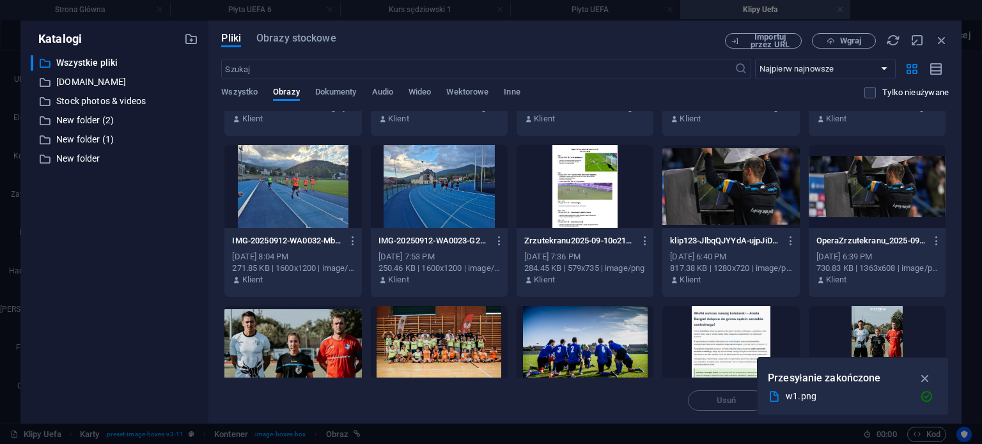
scroll to position [1486, 0]
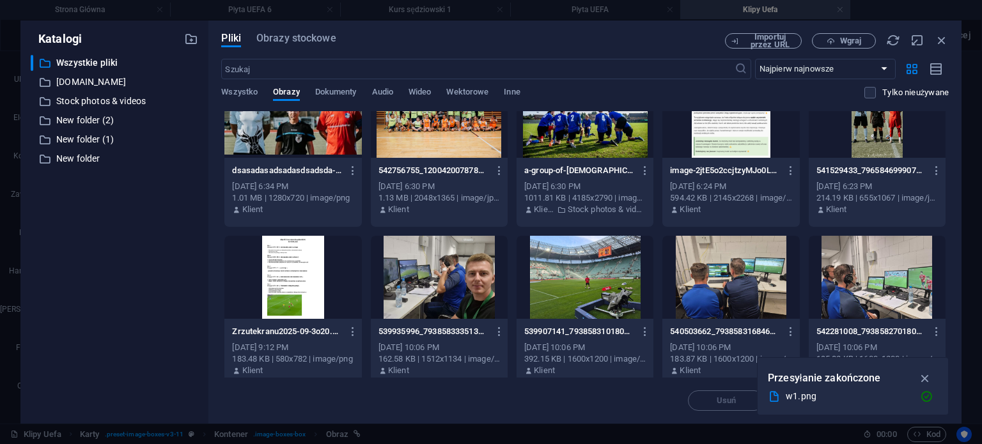
drag, startPoint x: 948, startPoint y: 264, endPoint x: 953, endPoint y: 324, distance: 60.3
click at [953, 324] on div "Pliki Obrazy stockowe Importuj przez URL Wgraj ​ Najpierw najnowsze Najpierw na…" at bounding box center [584, 221] width 753 height 403
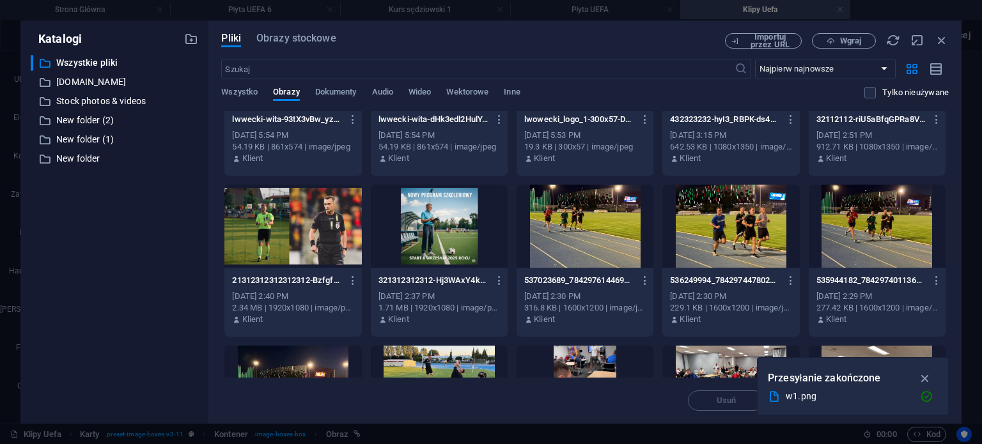
scroll to position [3315, 0]
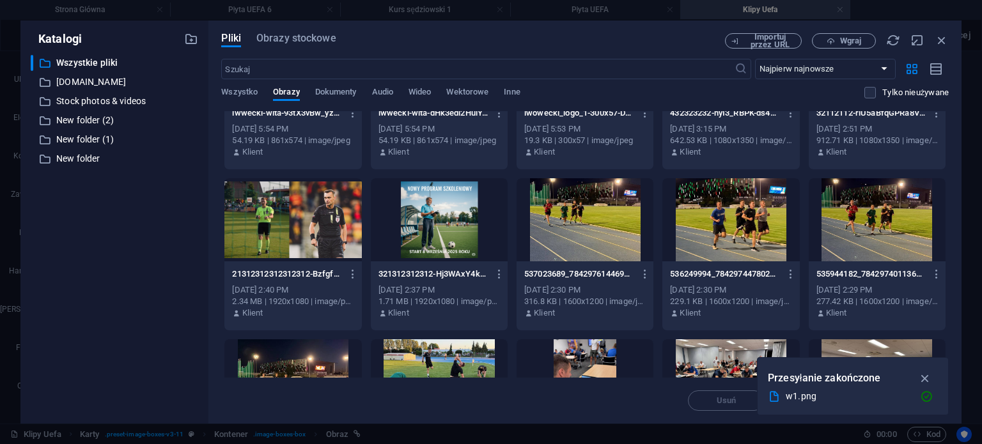
drag, startPoint x: 948, startPoint y: 307, endPoint x: 946, endPoint y: 324, distance: 17.4
click at [946, 324] on div "Pliki Obrazy stockowe Importuj przez URL Wgraj ​ Najpierw najnowsze Najpierw na…" at bounding box center [584, 221] width 753 height 403
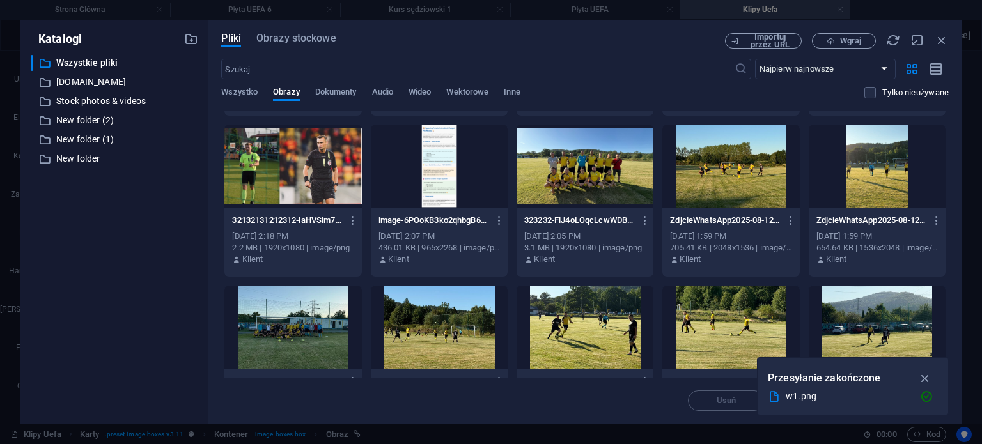
scroll to position [3871, 0]
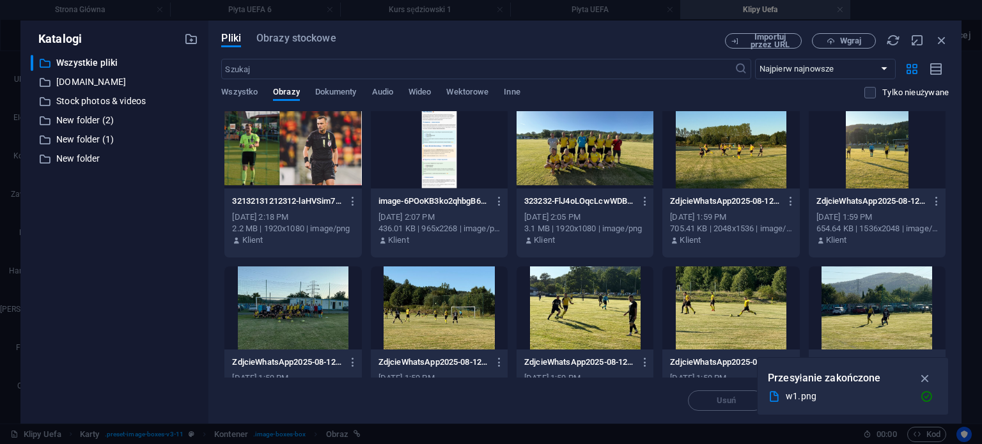
click at [601, 153] on div at bounding box center [584, 146] width 137 height 83
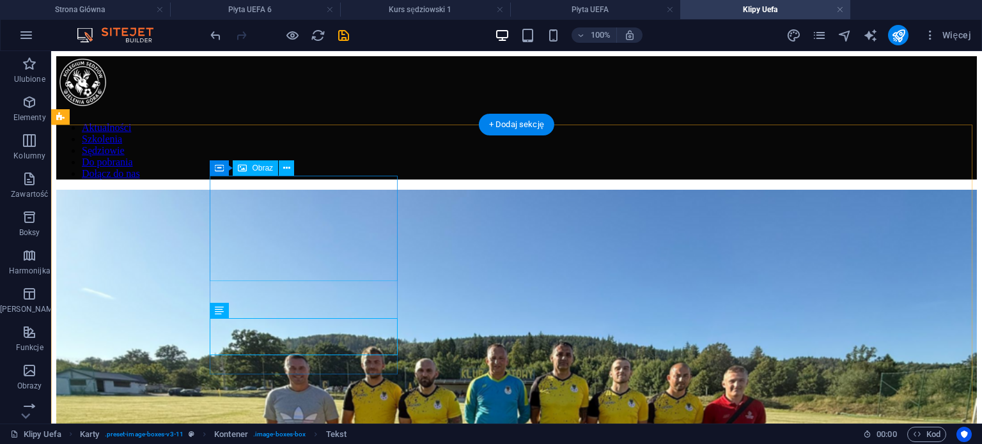
click at [348, 238] on figure at bounding box center [516, 450] width 920 height 520
select select "%"
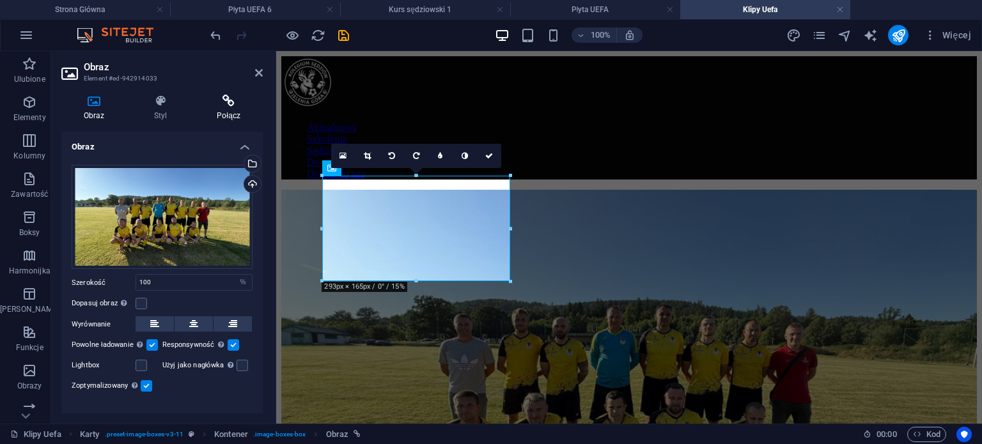
click at [232, 104] on icon at bounding box center [228, 101] width 68 height 13
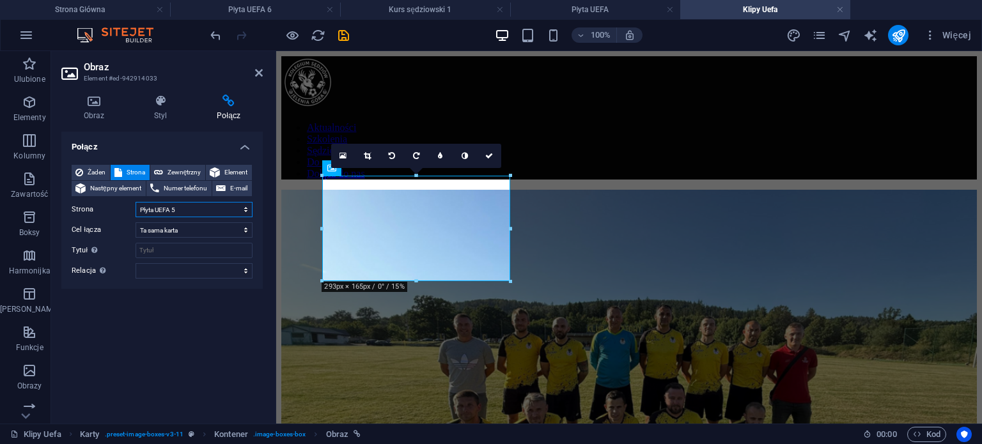
click at [179, 210] on select "Strona Główna Aktualnośći Szkolenia Sędziowie Kontakt Do pobrania IV Liga O Kla…" at bounding box center [193, 209] width 117 height 15
select select "25"
click at [135, 202] on select "Strona Główna Aktualnośći Szkolenia Sędziowie Kontakt Do pobrania IV Liga O Kla…" at bounding box center [193, 209] width 117 height 15
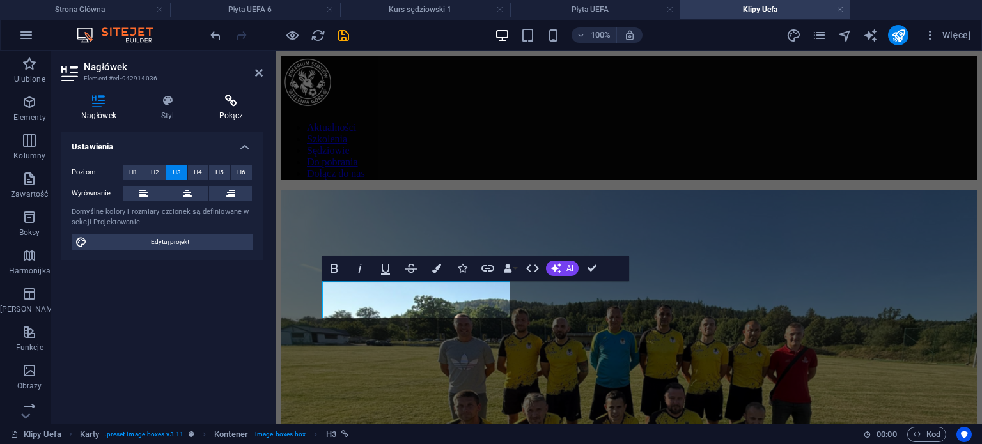
click at [216, 100] on icon at bounding box center [230, 101] width 63 height 13
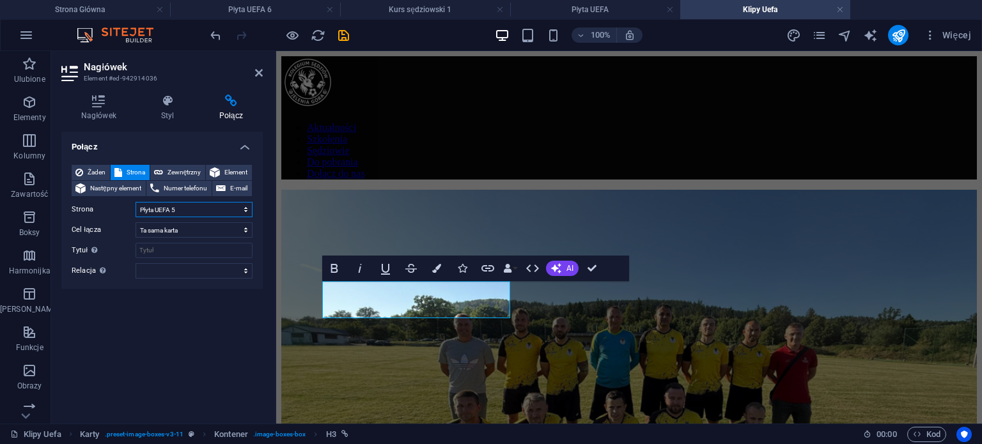
click at [158, 204] on select "Strona Główna Aktualnośći Szkolenia Sędziowie Kontakt Do pobrania IV Liga O Kla…" at bounding box center [193, 209] width 117 height 15
select select "25"
click at [135, 202] on select "Strona Główna Aktualnośći Szkolenia Sędziowie Kontakt Do pobrania IV Liga O Kla…" at bounding box center [193, 209] width 117 height 15
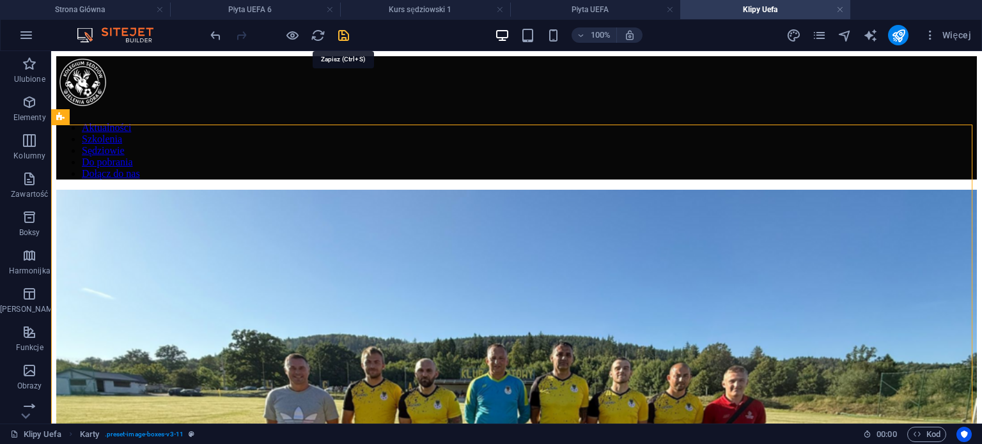
click at [342, 41] on icon "save" at bounding box center [343, 35] width 15 height 15
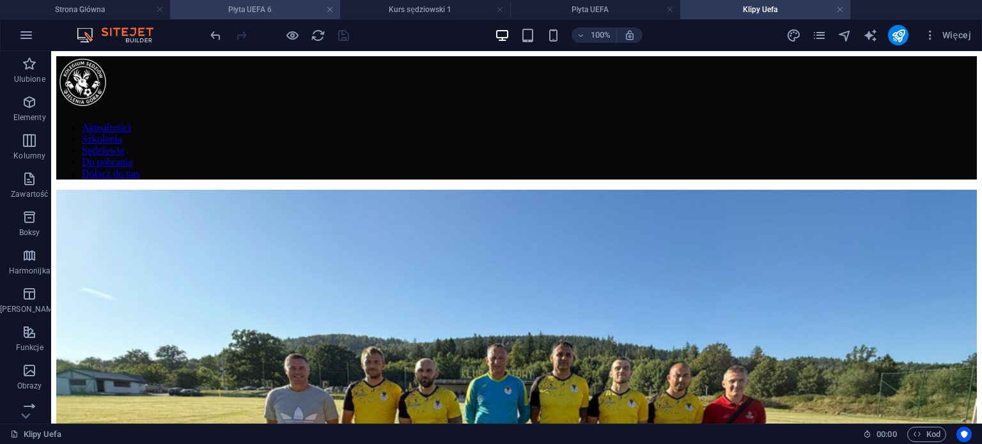
click at [297, 10] on h4 "Płyta UEFA 6" at bounding box center [255, 10] width 170 height 14
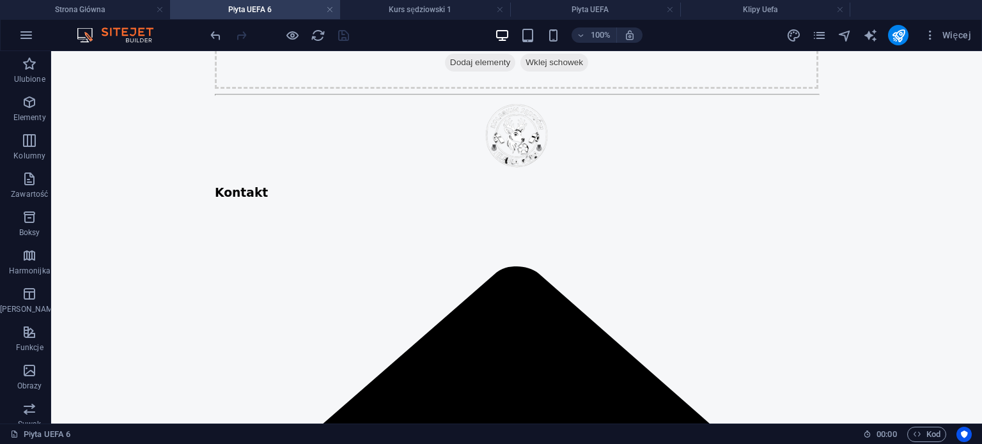
scroll to position [4117, 0]
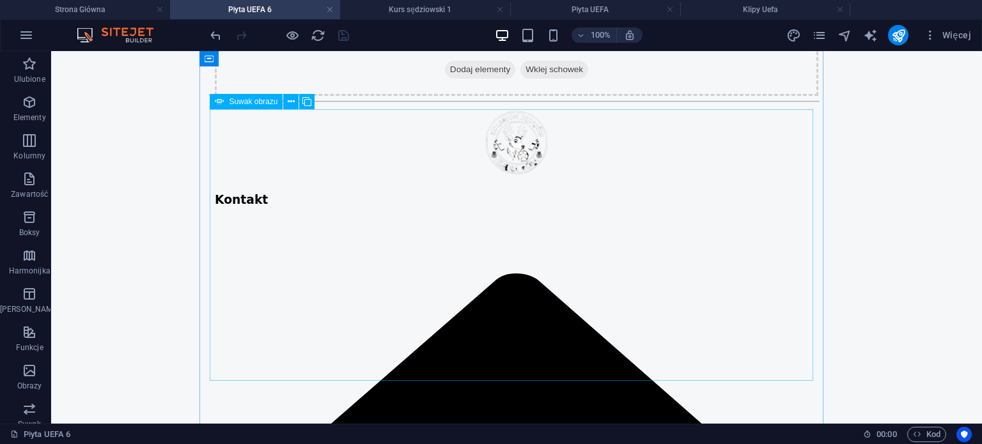
select select "ms"
select select "s"
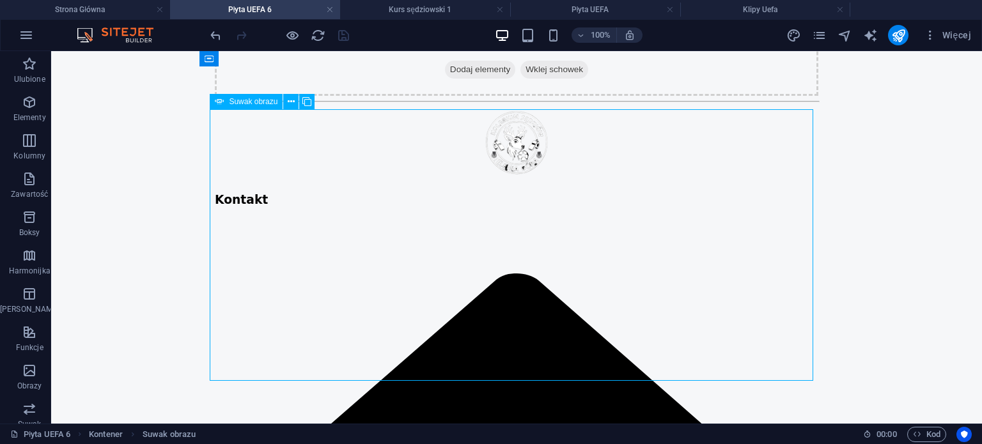
select select "progressive"
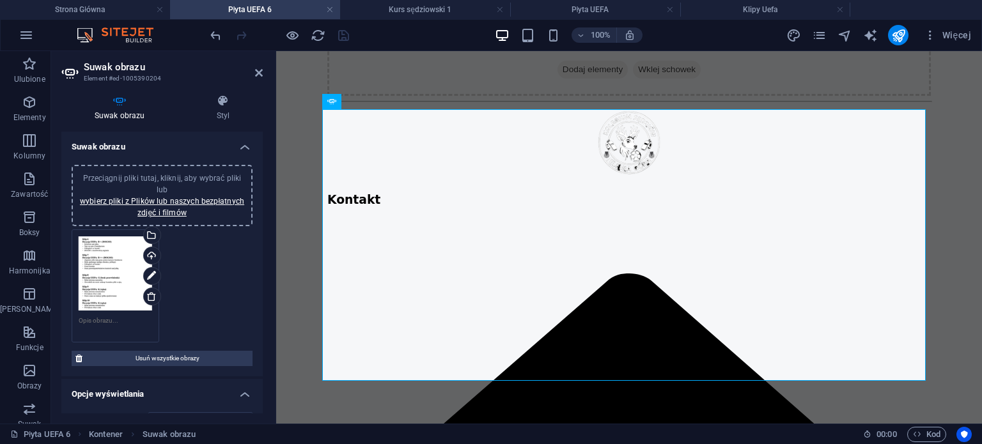
click at [265, 235] on div "Suwak obrazu Styl Suwak obrazu Przeciągnij pliki tutaj, kliknij, aby wybrać pli…" at bounding box center [162, 253] width 222 height 339
drag, startPoint x: 259, startPoint y: 224, endPoint x: 259, endPoint y: 239, distance: 15.3
click at [259, 239] on div "Przeciągnij pliki tutaj, kliknij, aby wybrać pliki lub wybierz pliki z Plików l…" at bounding box center [161, 266] width 201 height 222
click at [260, 239] on div "Suwak obrazu Przeciągnij pliki tutaj, kliknij, aby wybrać pliki lub wybierz pli…" at bounding box center [161, 273] width 201 height 282
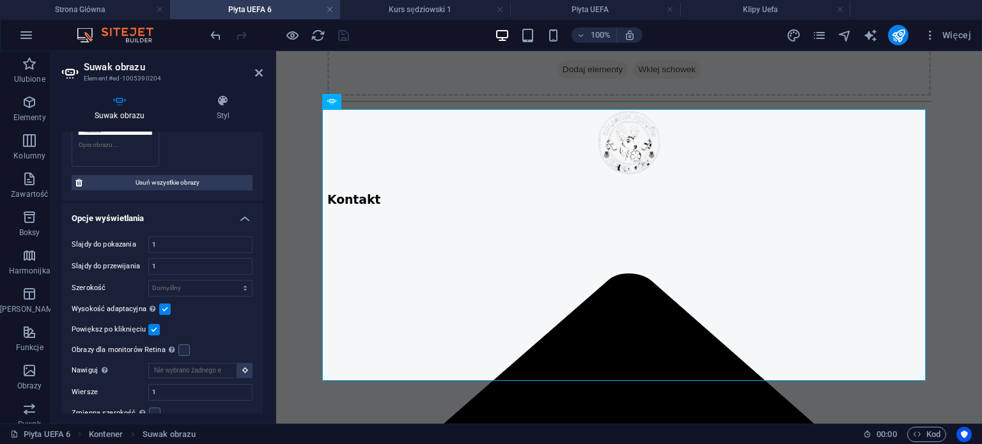
scroll to position [174, 0]
click at [166, 309] on label at bounding box center [165, 311] width 12 height 12
click at [0, 0] on input "Wysokość adaptacyjna Automatycznie dostosuj wysokość pojedynczych suwaków pozio…" at bounding box center [0, 0] width 0 height 0
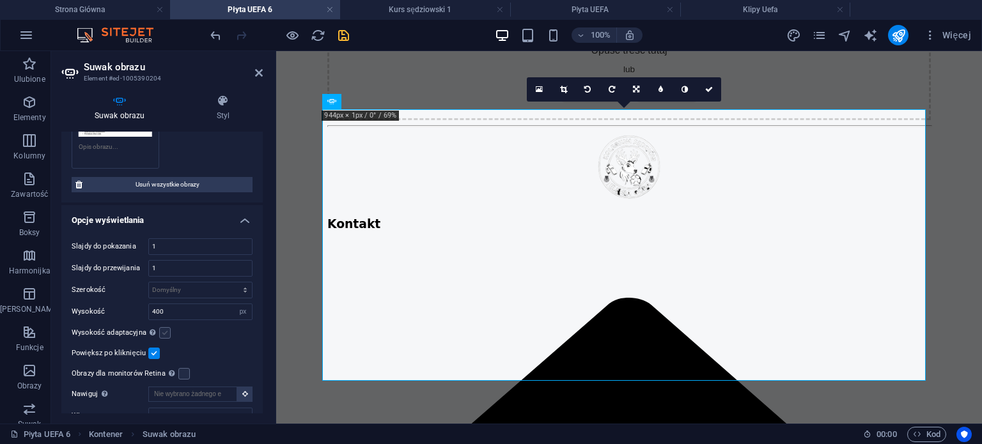
click at [163, 329] on label at bounding box center [165, 333] width 12 height 12
click at [0, 0] on input "Wysokość adaptacyjna Automatycznie dostosuj wysokość pojedynczych suwaków pozio…" at bounding box center [0, 0] width 0 height 0
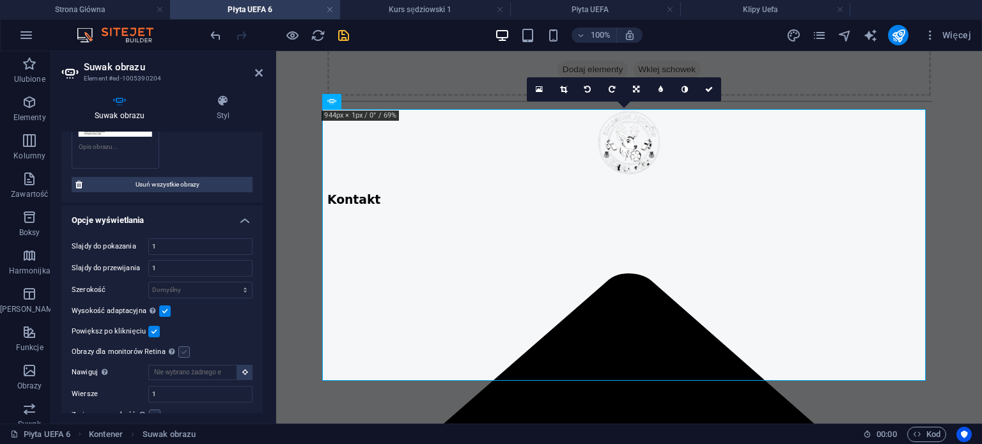
click at [180, 349] on label at bounding box center [184, 352] width 12 height 12
click at [0, 0] on input "Obrazy dla monitorów Retina Automatycznie ładuj obraz dla monitorów Retina i ro…" at bounding box center [0, 0] width 0 height 0
click at [180, 349] on label at bounding box center [184, 352] width 12 height 12
click at [0, 0] on input "Obrazy dla monitorów Retina Automatycznie ładuj obraz dla monitorów Retina i ro…" at bounding box center [0, 0] width 0 height 0
click at [164, 309] on label at bounding box center [165, 311] width 12 height 12
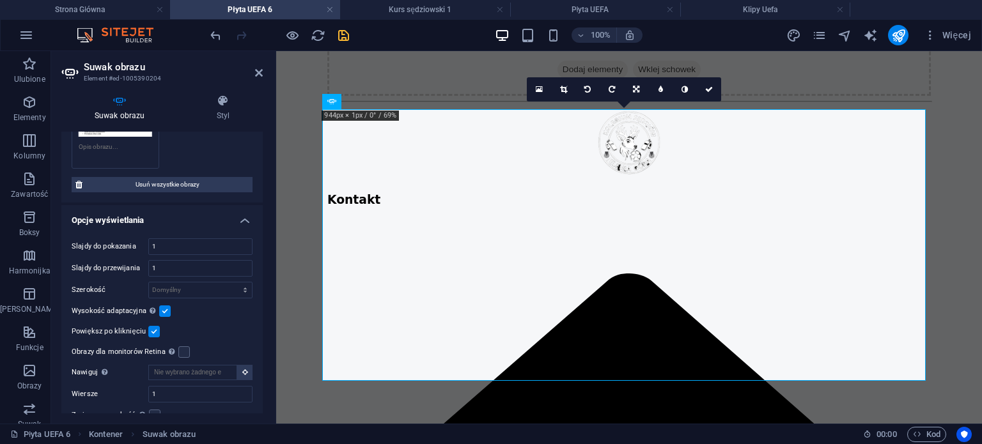
click at [0, 0] on input "Wysokość adaptacyjna Automatycznie dostosuj wysokość pojedynczych suwaków pozio…" at bounding box center [0, 0] width 0 height 0
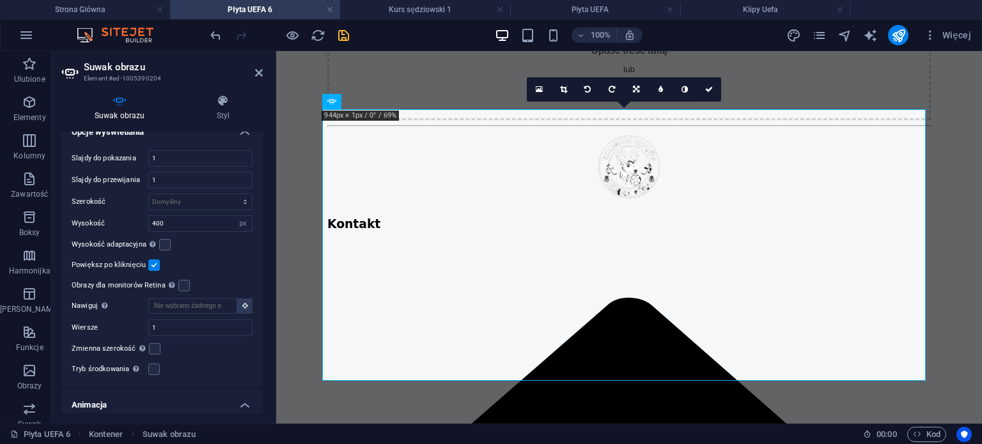
scroll to position [267, 0]
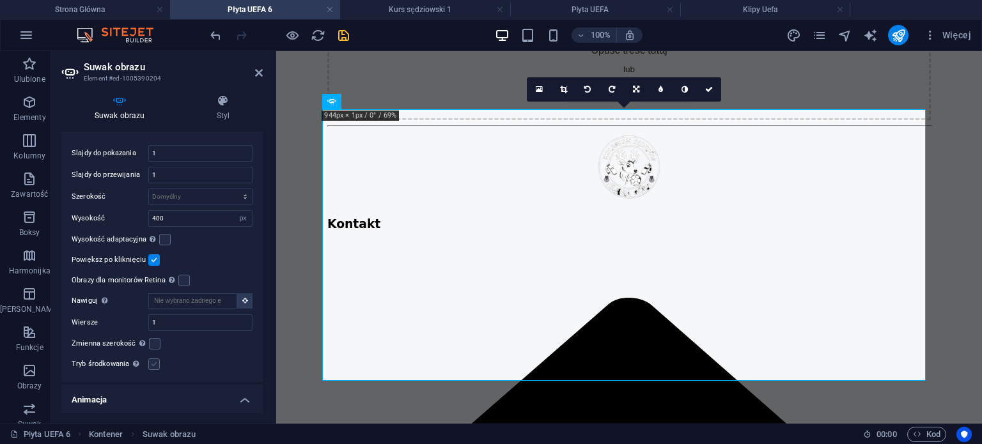
click at [156, 362] on label at bounding box center [154, 364] width 12 height 12
click at [0, 0] on input "Tryb środkowania Umożliwia wyśrodkowanie widoku z częściowo widocznym poprzedni…" at bounding box center [0, 0] width 0 height 0
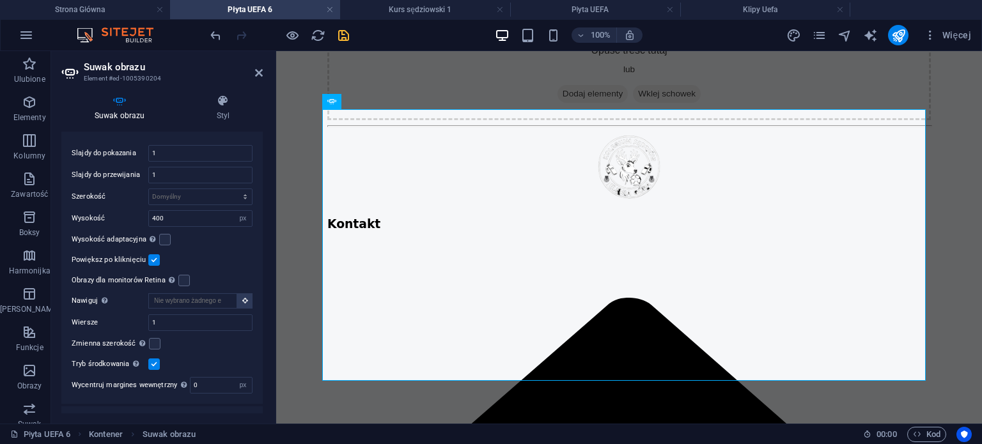
click at [156, 362] on label at bounding box center [154, 364] width 12 height 12
click at [0, 0] on input "Tryb środkowania Umożliwia wyśrodkowanie widoku z częściowo widocznym poprzedni…" at bounding box center [0, 0] width 0 height 0
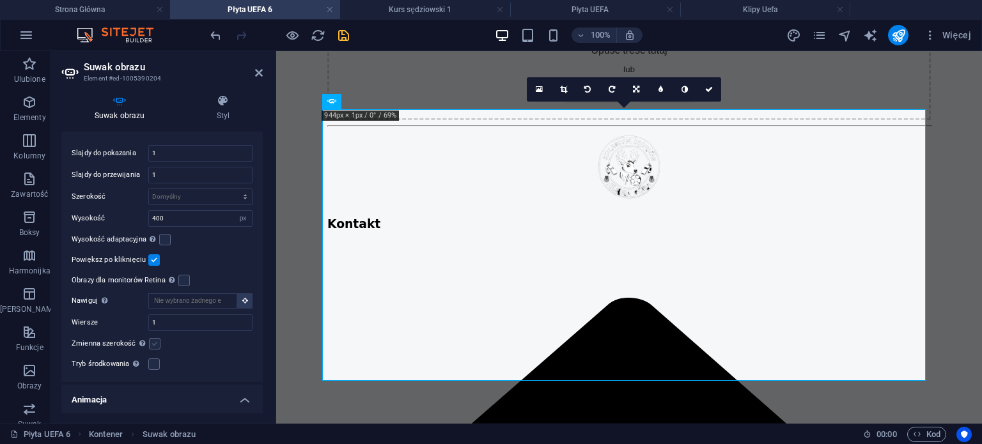
click at [152, 341] on label at bounding box center [155, 344] width 12 height 12
click at [0, 0] on input "Zmienna szerokość Automatycznie dostosuj szerokość widocznego slajdu." at bounding box center [0, 0] width 0 height 0
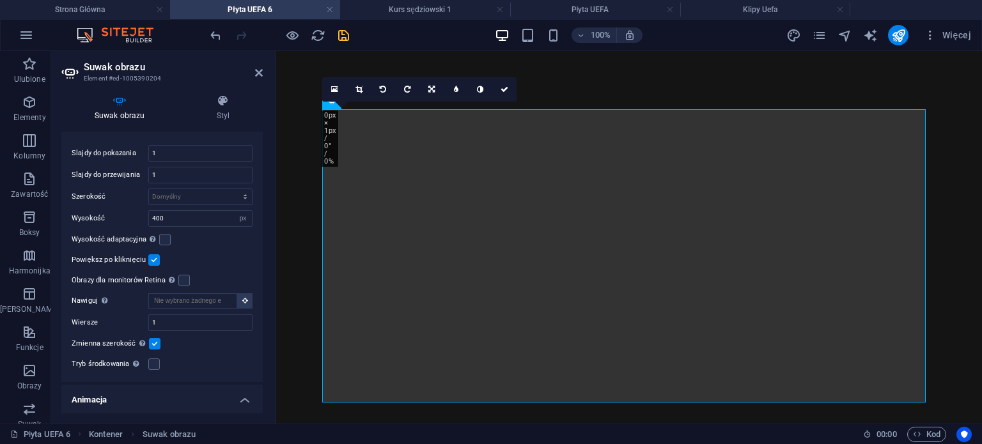
click at [152, 341] on label at bounding box center [155, 344] width 12 height 12
click at [0, 0] on input "Zmienna szerokość Automatycznie dostosuj szerokość widocznego slajdu." at bounding box center [0, 0] width 0 height 0
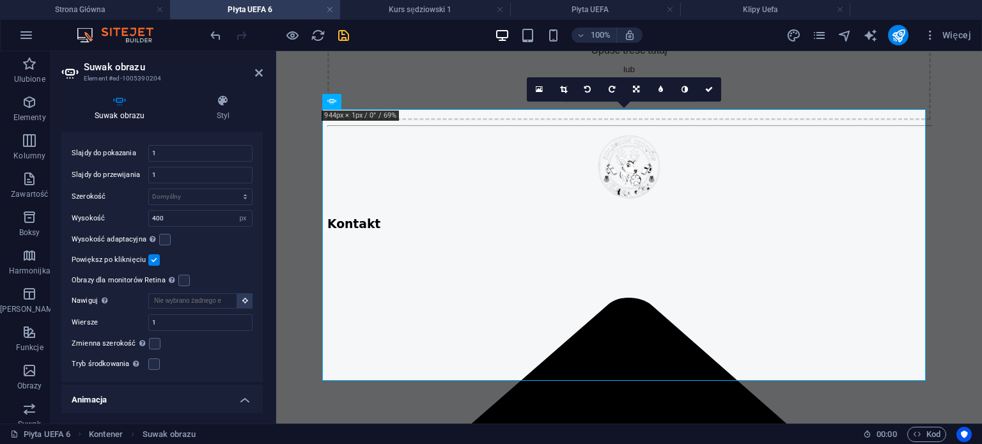
drag, startPoint x: 259, startPoint y: 308, endPoint x: 257, endPoint y: 331, distance: 23.1
click at [258, 330] on div "Slajdy do pokazania 1 Slajdy do przewijania 1 Szerokość Domyślny px % rem em vw…" at bounding box center [161, 258] width 201 height 247
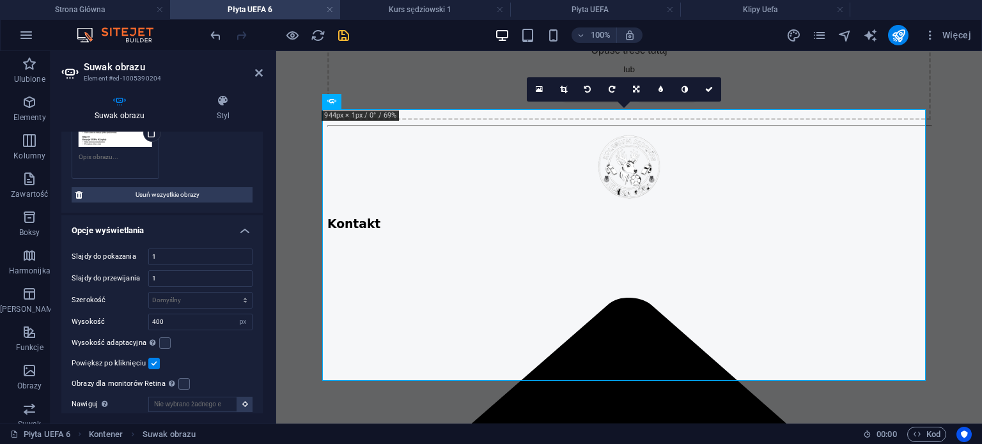
scroll to position [167, 0]
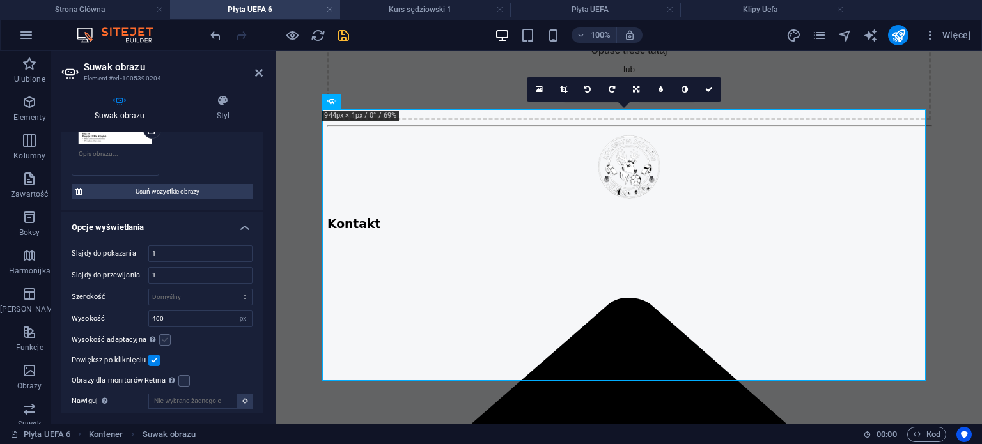
click at [162, 337] on label at bounding box center [165, 340] width 12 height 12
click at [0, 0] on input "Wysokość adaptacyjna Automatycznie dostosuj wysokość pojedynczych suwaków pozio…" at bounding box center [0, 0] width 0 height 0
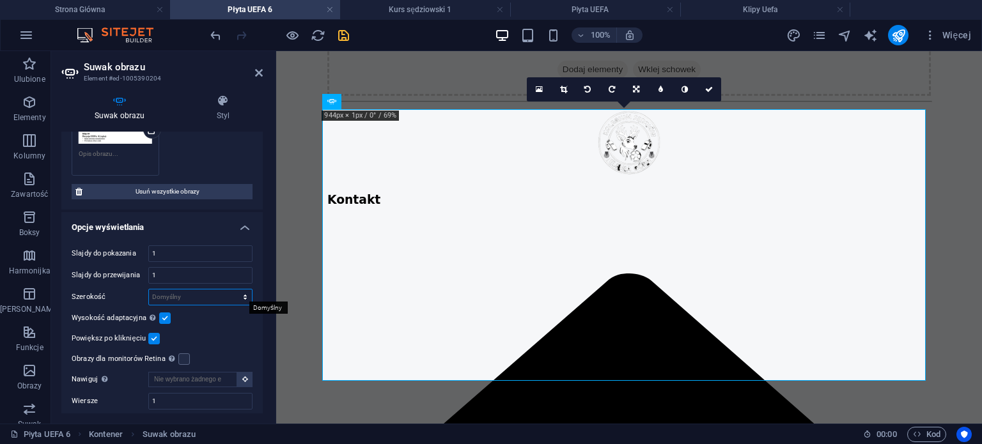
click at [193, 299] on select "Domyślny px % rem em vw vh" at bounding box center [200, 296] width 103 height 15
click at [149, 289] on select "Domyślny px % rem em vw vh" at bounding box center [200, 296] width 103 height 15
select select "DISABLED_OPTION_VALUE"
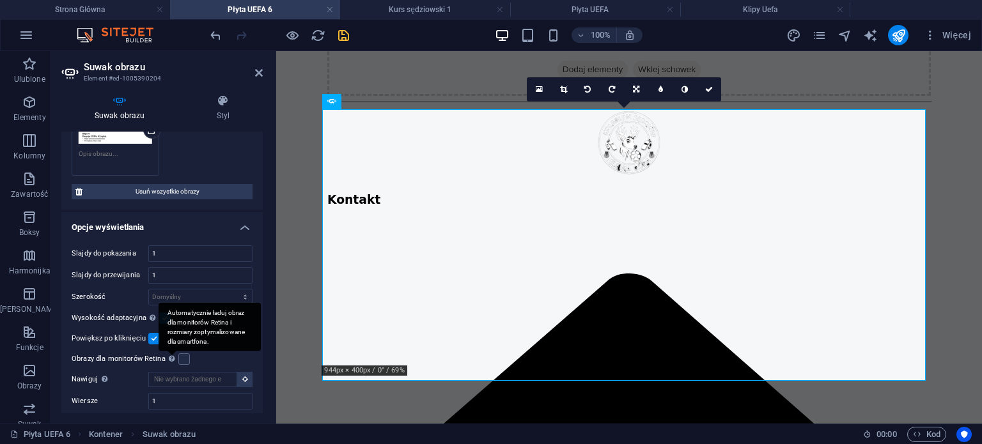
click at [176, 355] on div "Automatycznie ładuj obraz dla monitorów Retina i rozmiary zoptymalizowane dla s…" at bounding box center [172, 358] width 13 height 15
click at [0, 0] on input "Obrazy dla monitorów Retina Automatycznie ładuj obraz dla monitorów Retina i ro…" at bounding box center [0, 0] width 0 height 0
click at [178, 355] on div "Obrazy dla monitorów Retina Automatycznie ładuj obraz dla monitorów Retina i ro…" at bounding box center [162, 358] width 181 height 15
click at [150, 333] on label at bounding box center [154, 339] width 12 height 12
click at [0, 0] on input "Powiększ po kliknięciu" at bounding box center [0, 0] width 0 height 0
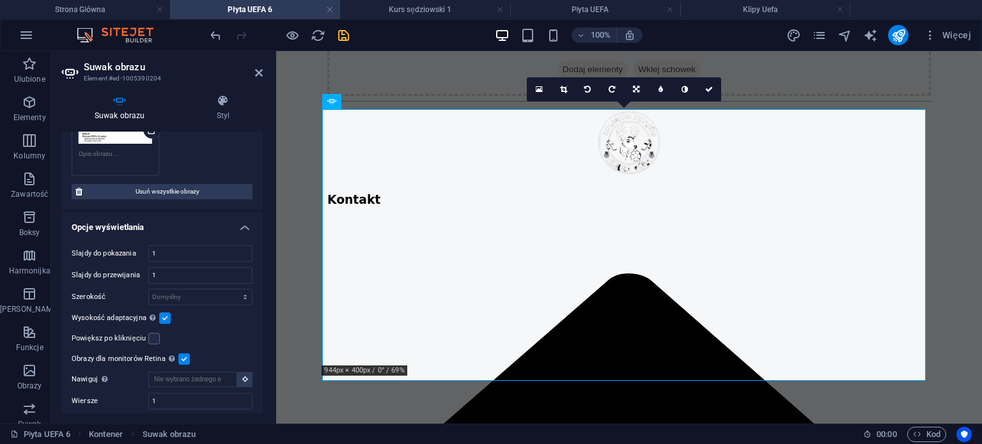
click at [182, 358] on label at bounding box center [184, 359] width 12 height 12
click at [0, 0] on input "Obrazy dla monitorów Retina Automatycznie ładuj obraz dla monitorów Retina i ro…" at bounding box center [0, 0] width 0 height 0
click at [161, 314] on label at bounding box center [165, 318] width 12 height 12
click at [0, 0] on input "Wysokość adaptacyjna Automatycznie dostosuj wysokość pojedynczych suwaków pozio…" at bounding box center [0, 0] width 0 height 0
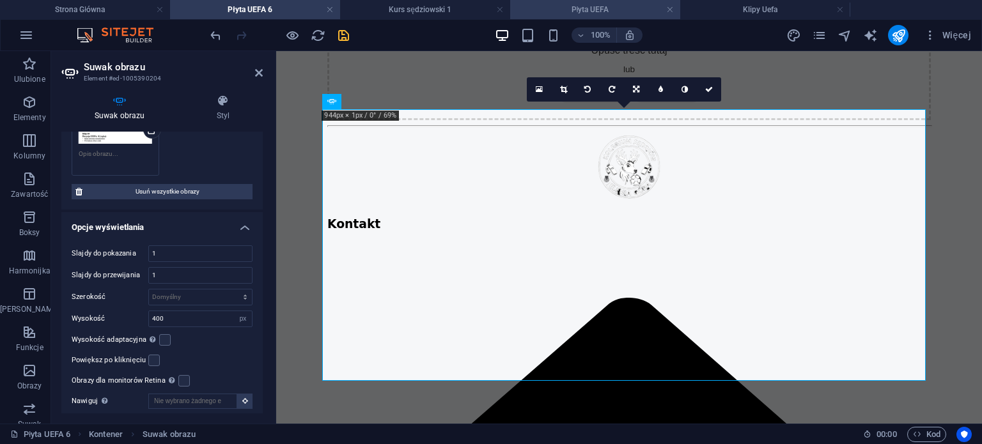
click at [558, 7] on h4 "Płyta UEFA" at bounding box center [595, 10] width 170 height 14
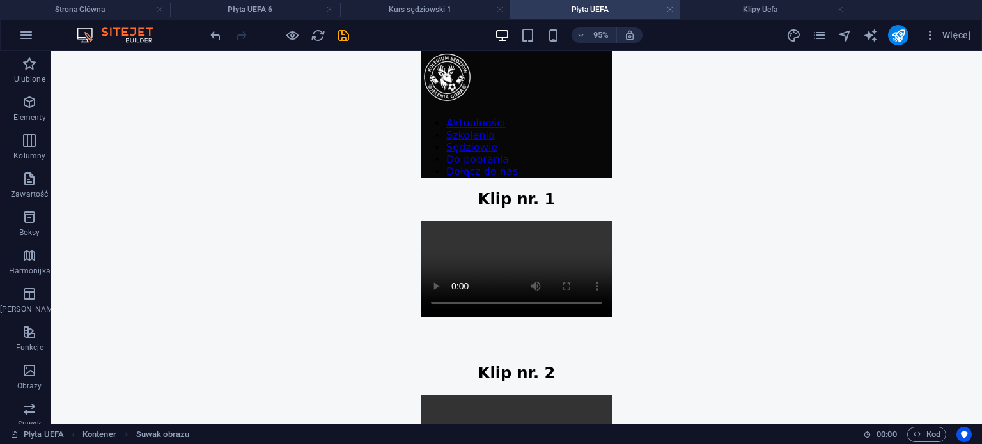
scroll to position [0, 0]
click at [819, 41] on icon "pages" at bounding box center [819, 35] width 15 height 15
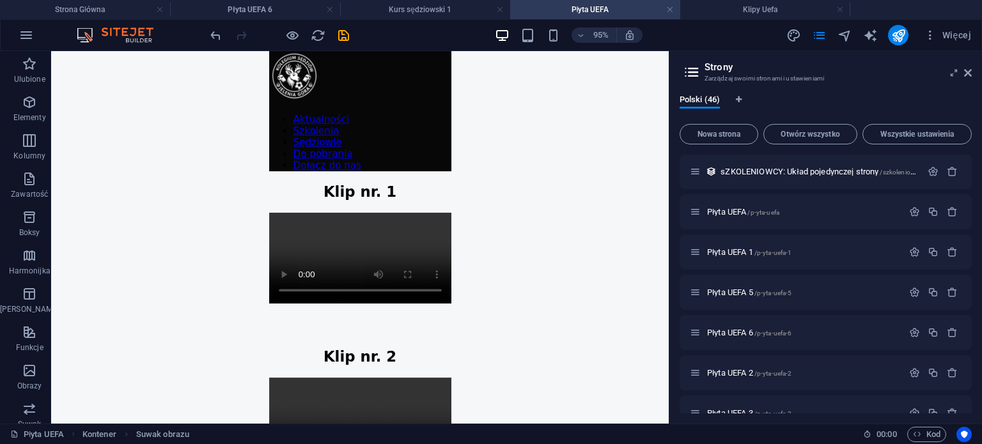
scroll to position [1366, 0]
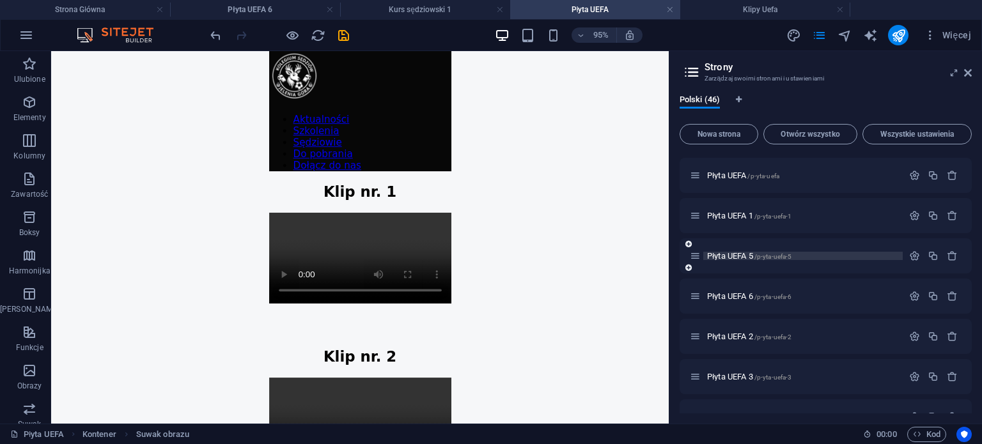
click at [749, 256] on span "Płyta UEFA 5 /p-yta-uefa-5" at bounding box center [749, 256] width 84 height 10
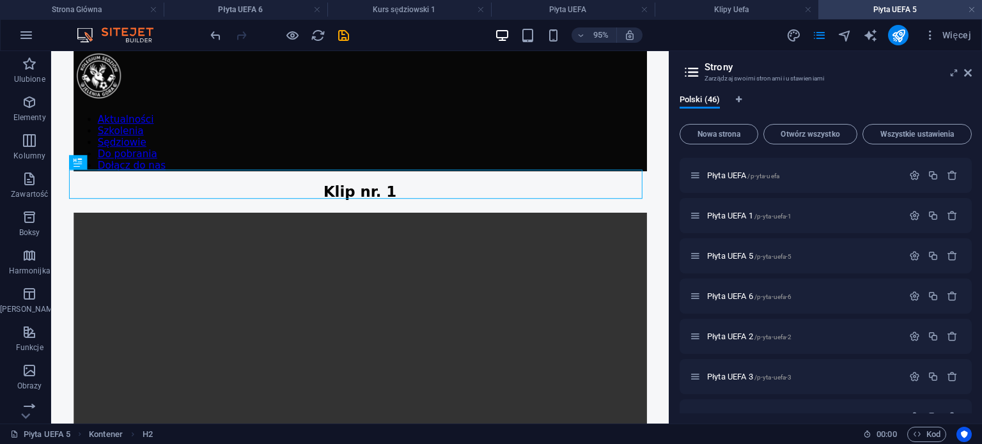
scroll to position [0, 0]
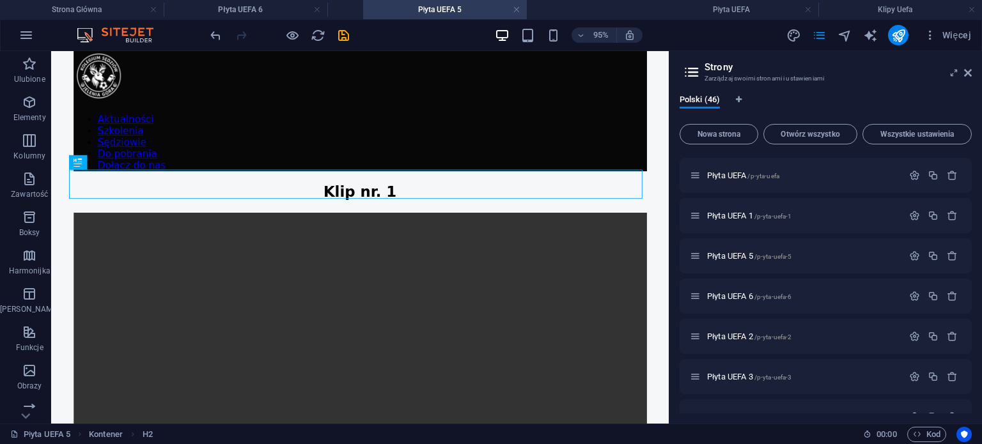
drag, startPoint x: 854, startPoint y: 8, endPoint x: 412, endPoint y: -27, distance: 443.5
drag, startPoint x: 570, startPoint y: 13, endPoint x: 411, endPoint y: -3, distance: 160.0
click at [966, 79] on header "Strony Zarządzaj swoimi stronami i ustawieniami" at bounding box center [826, 67] width 289 height 33
drag, startPoint x: 969, startPoint y: 73, endPoint x: 892, endPoint y: 52, distance: 79.7
click at [969, 73] on icon at bounding box center [968, 73] width 8 height 10
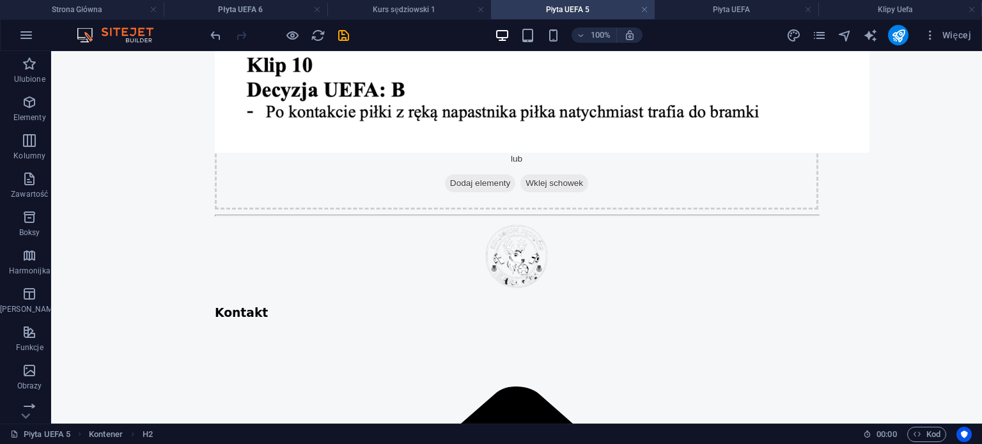
scroll to position [4216, 0]
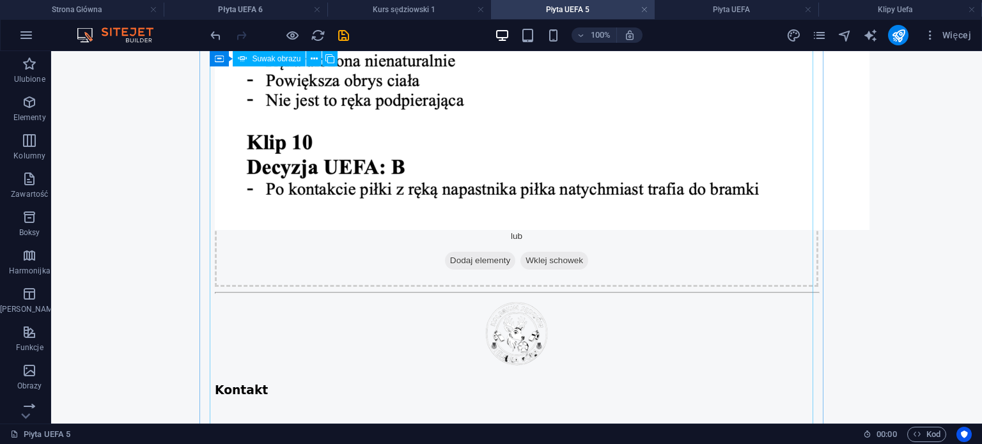
select select "ms"
select select "s"
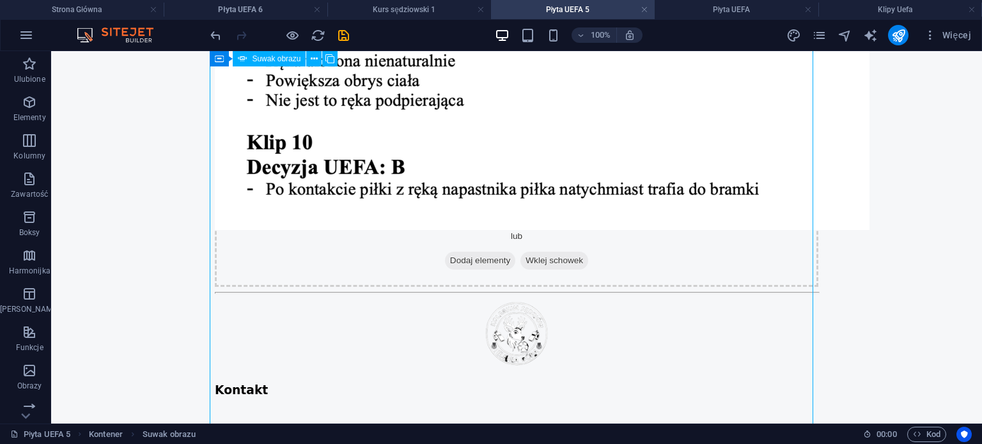
select select "progressive"
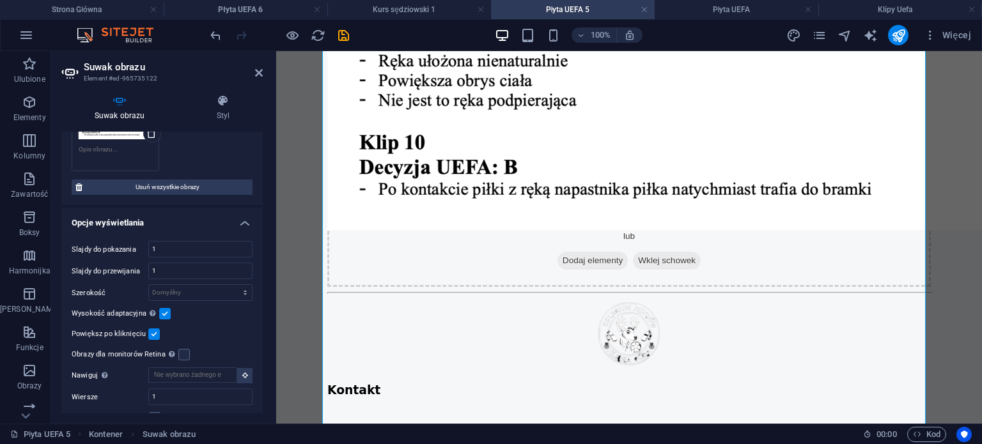
scroll to position [183, 0]
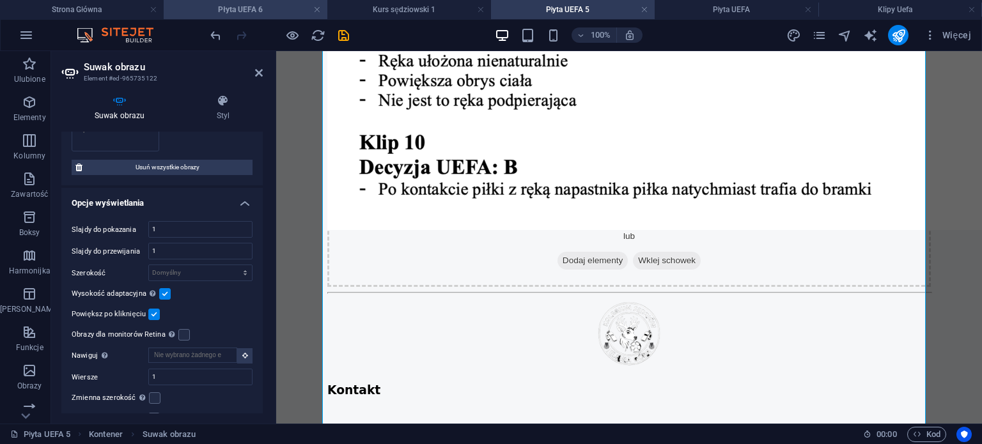
click at [286, 7] on h4 "Płyta UEFA 6" at bounding box center [246, 10] width 164 height 14
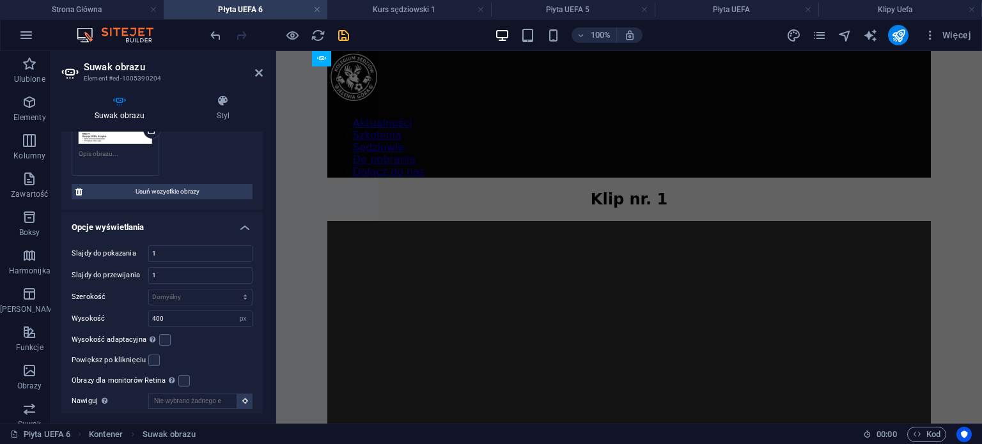
scroll to position [4117, 0]
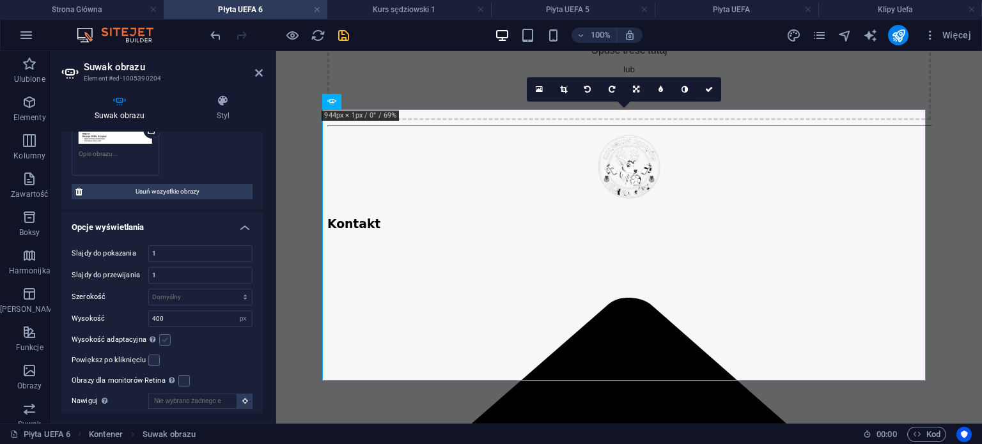
click at [162, 337] on label at bounding box center [165, 340] width 12 height 12
click at [0, 0] on input "Wysokość adaptacyjna Automatycznie dostosuj wysokość pojedynczych suwaków pozio…" at bounding box center [0, 0] width 0 height 0
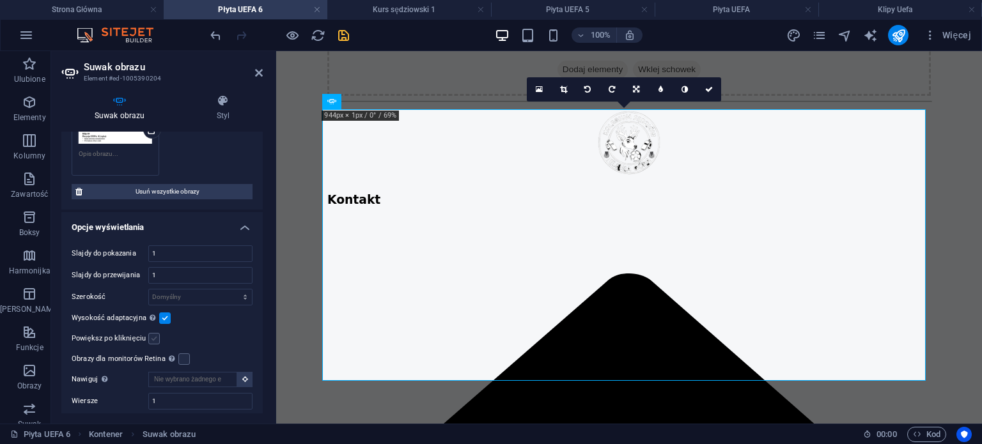
click at [151, 339] on label at bounding box center [154, 339] width 12 height 12
click at [0, 0] on input "Powiększ po kliknięciu" at bounding box center [0, 0] width 0 height 0
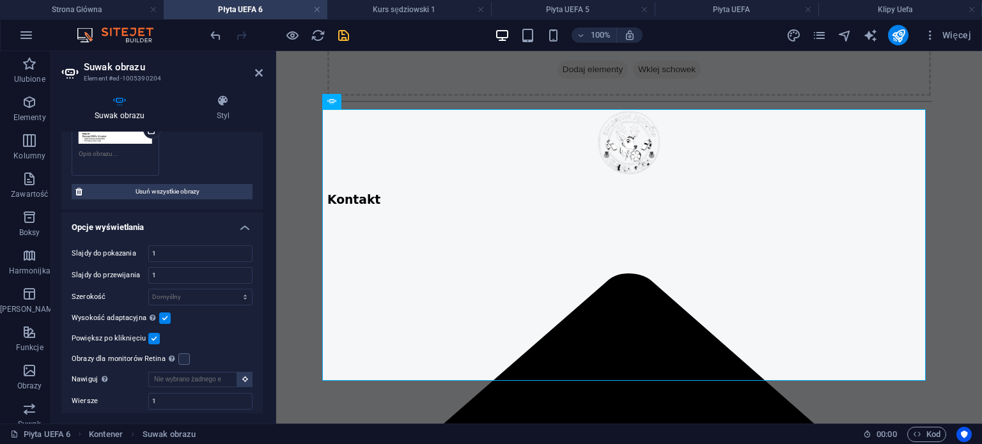
click at [958, 199] on body "Aktualności Szkolenia Sędziowie Do pobrania Dołącz do nas Klip nr. 1 Klip nr. 2…" at bounding box center [628, 333] width 705 height 8797
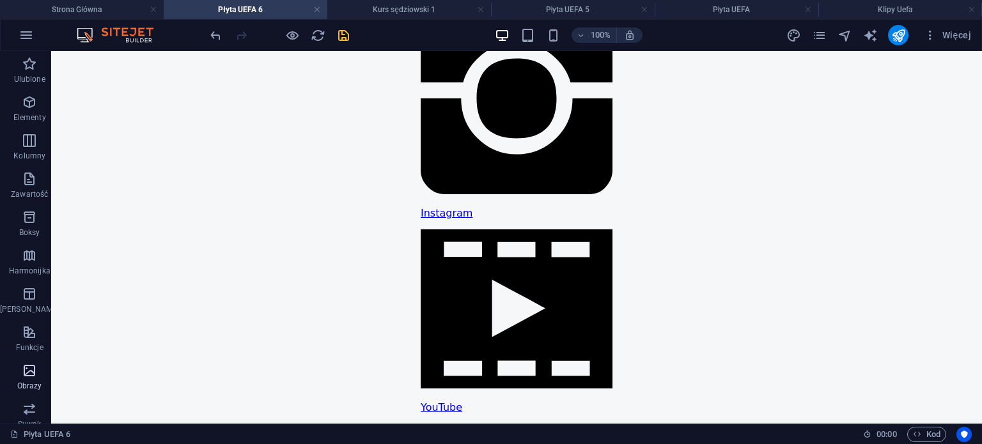
click at [23, 378] on icon "button" at bounding box center [29, 370] width 15 height 15
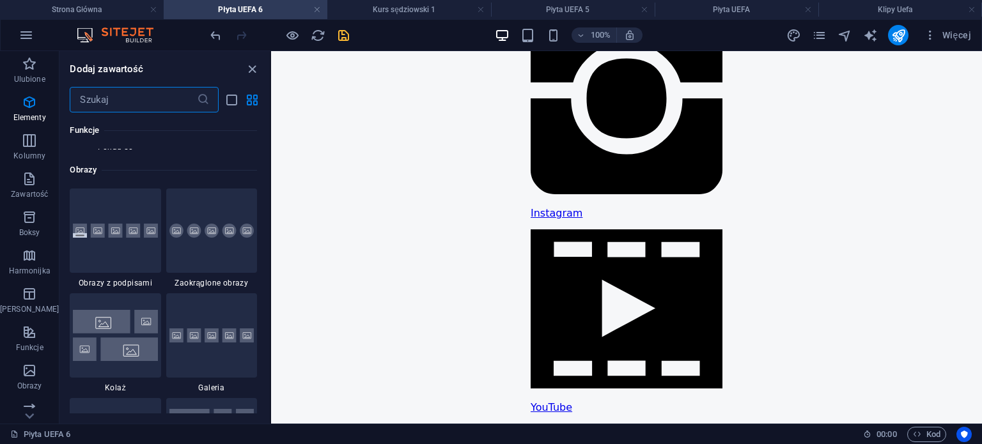
scroll to position [6480, 0]
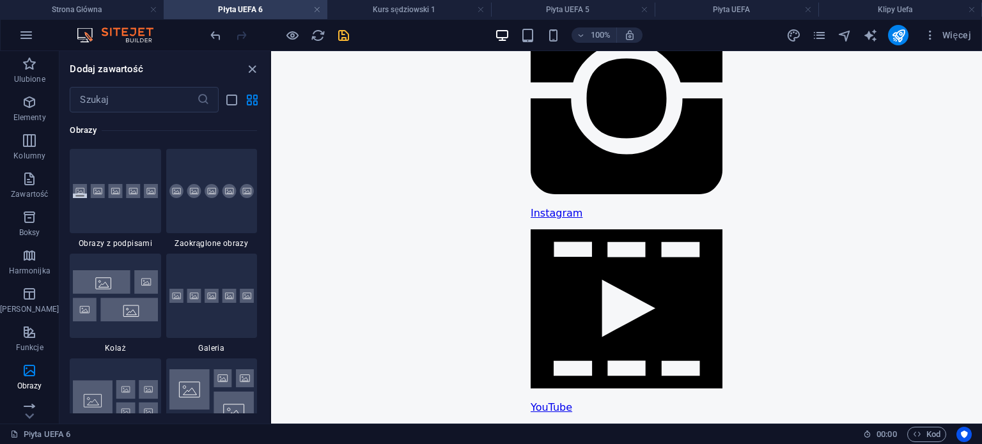
drag, startPoint x: 272, startPoint y: 269, endPoint x: 270, endPoint y: 287, distance: 18.0
drag, startPoint x: 265, startPoint y: 267, endPoint x: 265, endPoint y: 277, distance: 9.6
click at [265, 277] on div "Ulubione 1 Star Nagłówek 1 Star Kontener Elementy 1 Star Nagłówek 1 Star Tekst …" at bounding box center [164, 262] width 210 height 301
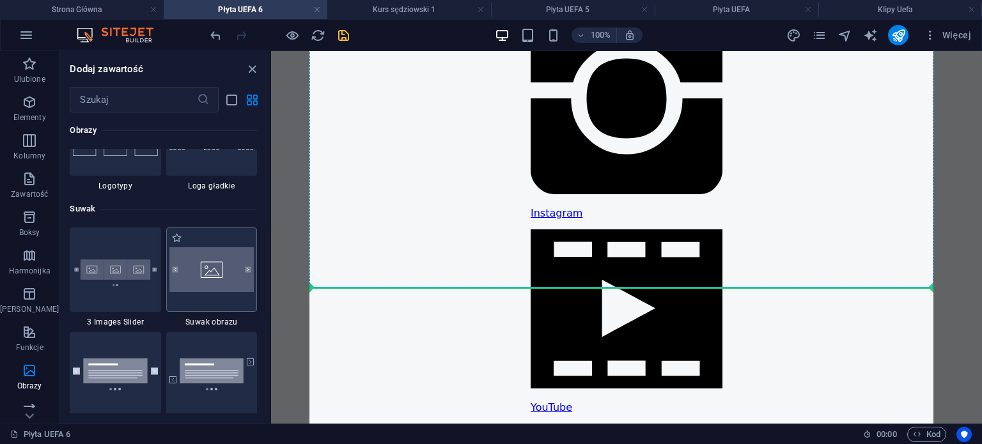
scroll to position [3943, 0]
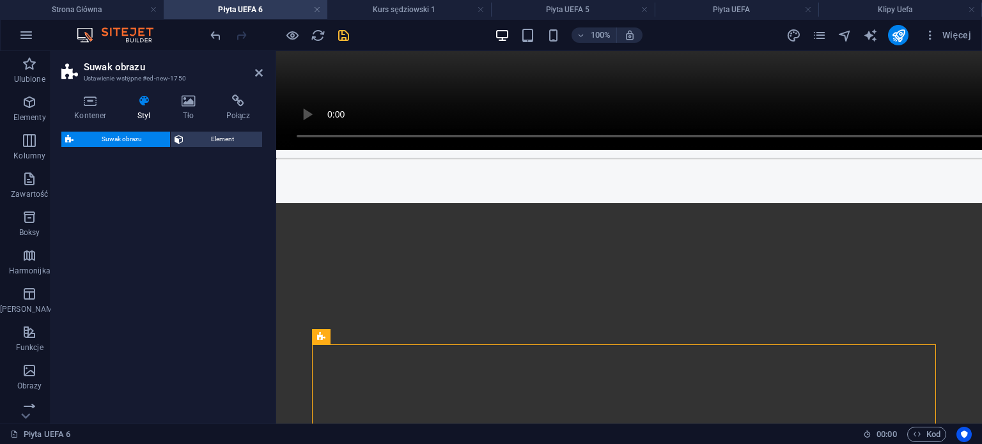
select select "rem"
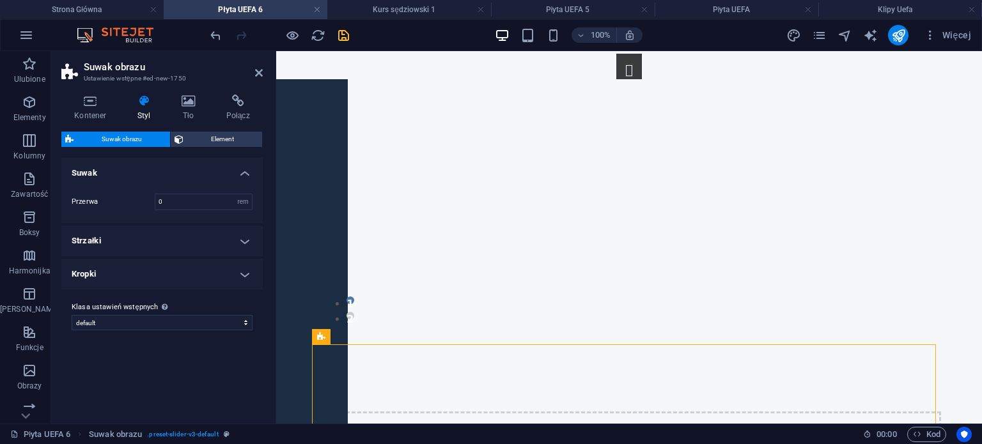
scroll to position [4074, 0]
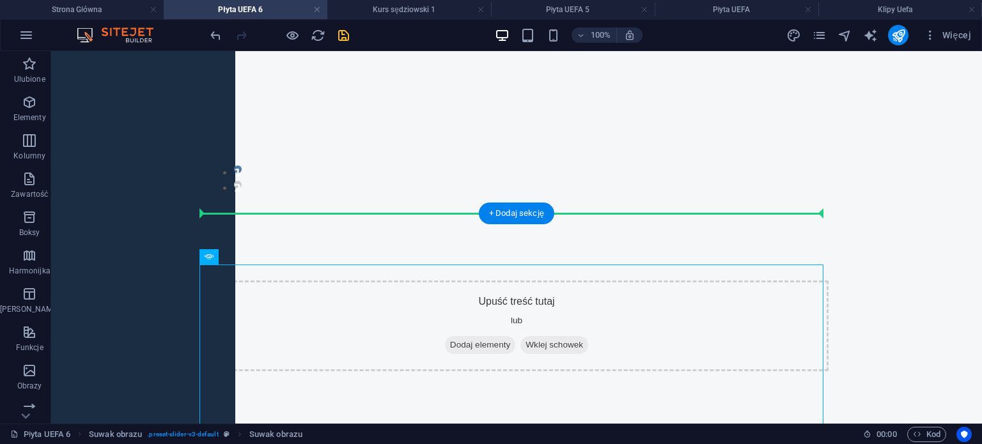
drag, startPoint x: 384, startPoint y: 350, endPoint x: 539, endPoint y: 214, distance: 205.6
click at [539, 214] on div "1 2" at bounding box center [516, 51] width 624 height 358
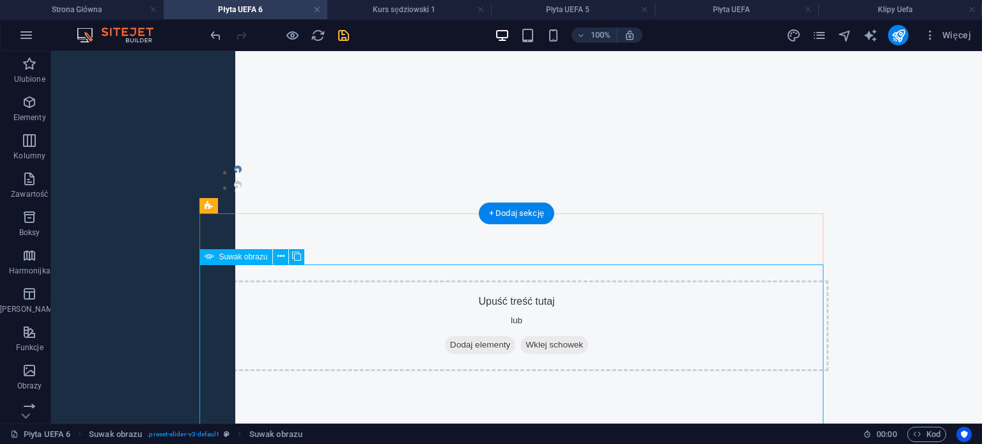
select select "px"
select select "ms"
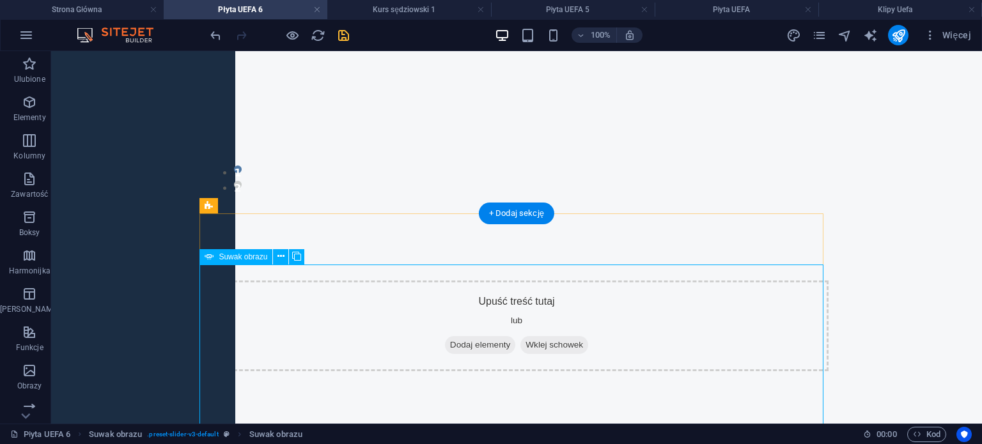
select select "s"
select select "progressive"
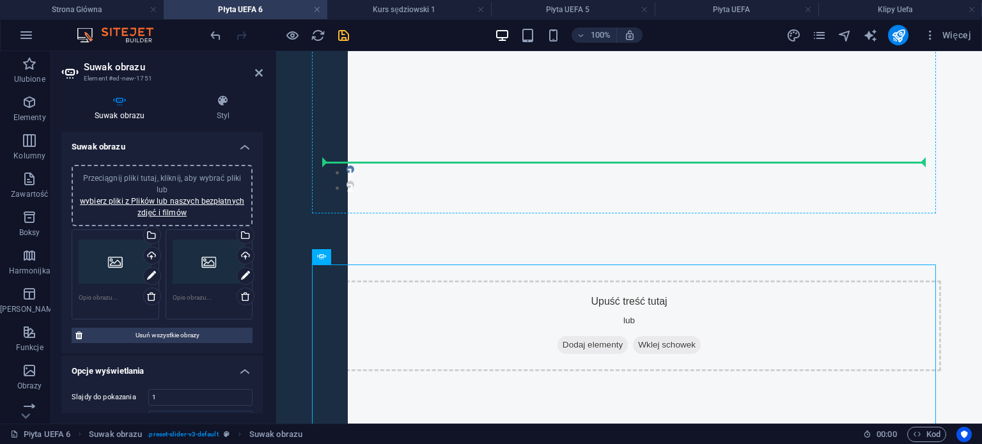
drag, startPoint x: 495, startPoint y: 321, endPoint x: 482, endPoint y: 158, distance: 163.4
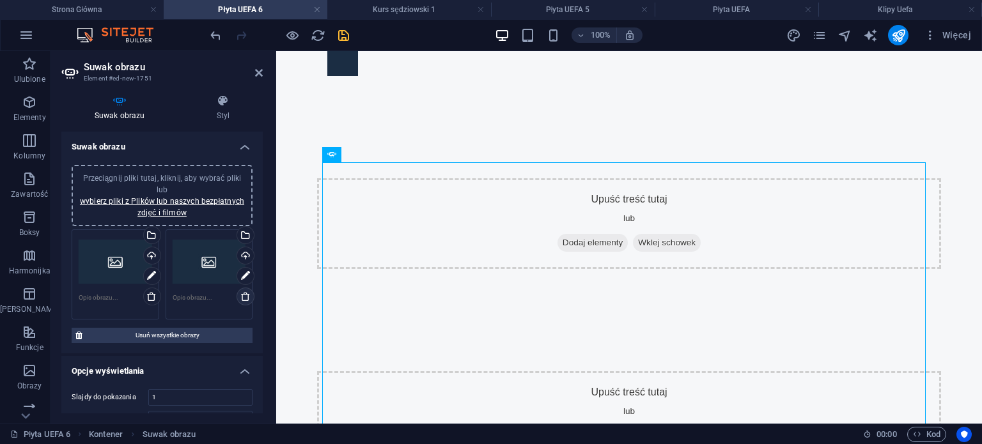
click at [240, 295] on icon at bounding box center [245, 296] width 10 height 10
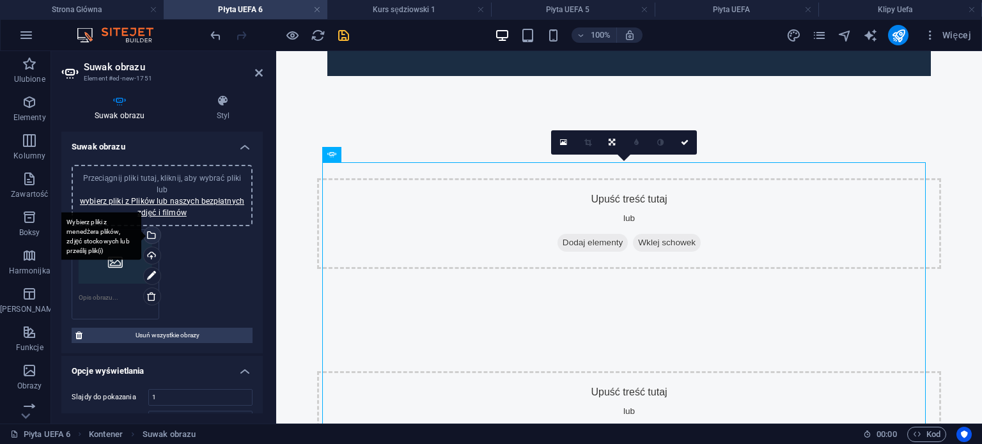
click at [151, 236] on div "Wybierz pliki z menedżera plików, zdjęć stockowych lub prześlij plik(i)" at bounding box center [150, 236] width 19 height 19
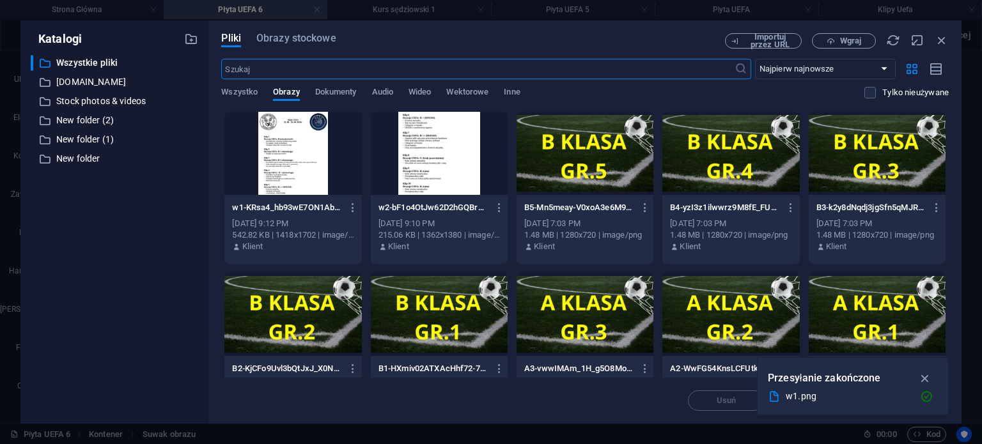
click at [436, 166] on div at bounding box center [439, 153] width 137 height 83
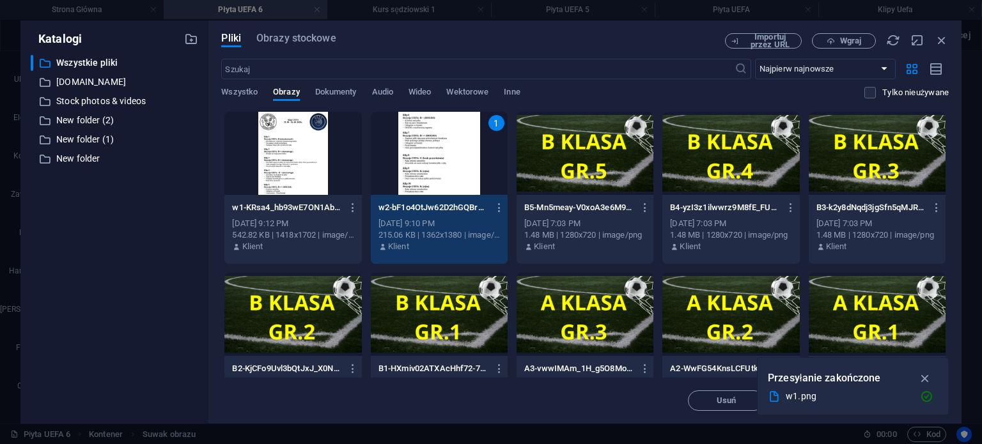
click at [436, 166] on div "1" at bounding box center [439, 153] width 137 height 83
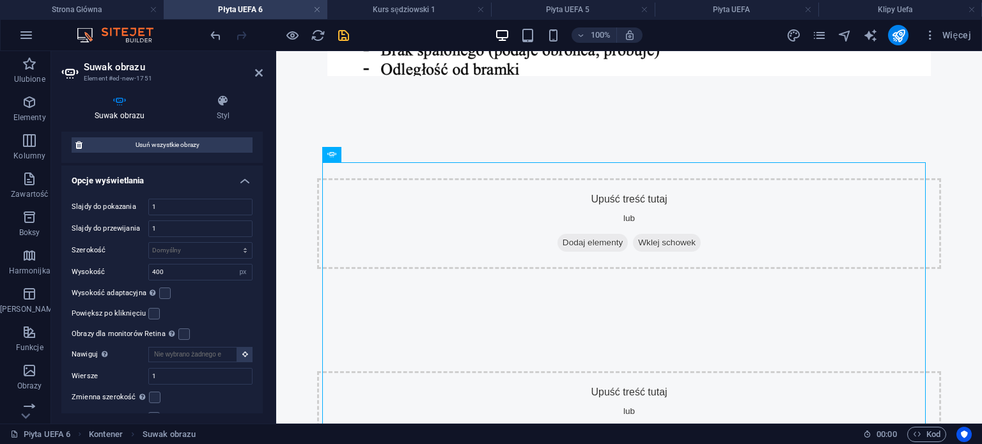
scroll to position [231, 0]
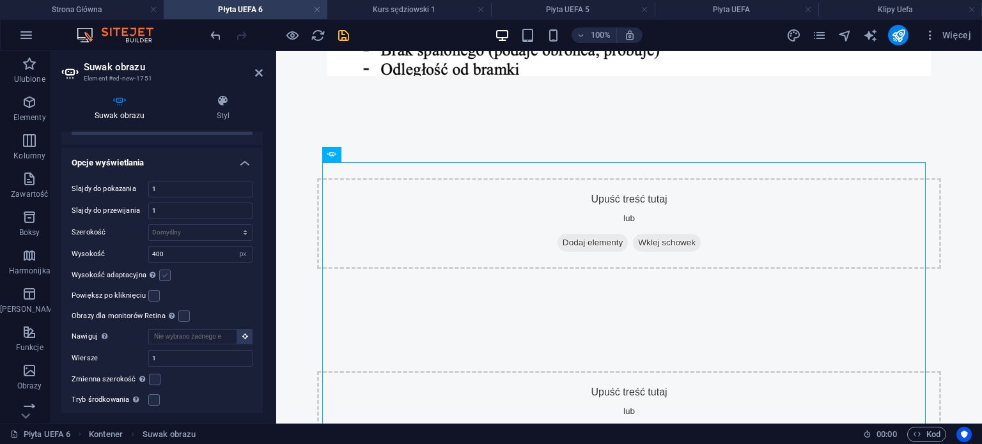
click at [166, 275] on label at bounding box center [165, 276] width 12 height 12
click at [0, 0] on input "Wysokość adaptacyjna Automatycznie dostosuj wysokość pojedynczych suwaków pozio…" at bounding box center [0, 0] width 0 height 0
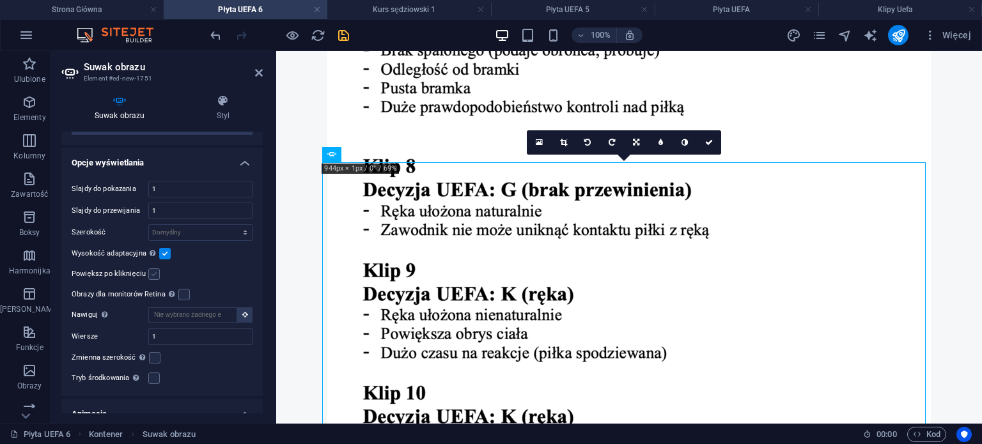
click at [155, 276] on label at bounding box center [154, 274] width 12 height 12
click at [0, 0] on input "Powiększ po kliknięciu" at bounding box center [0, 0] width 0 height 0
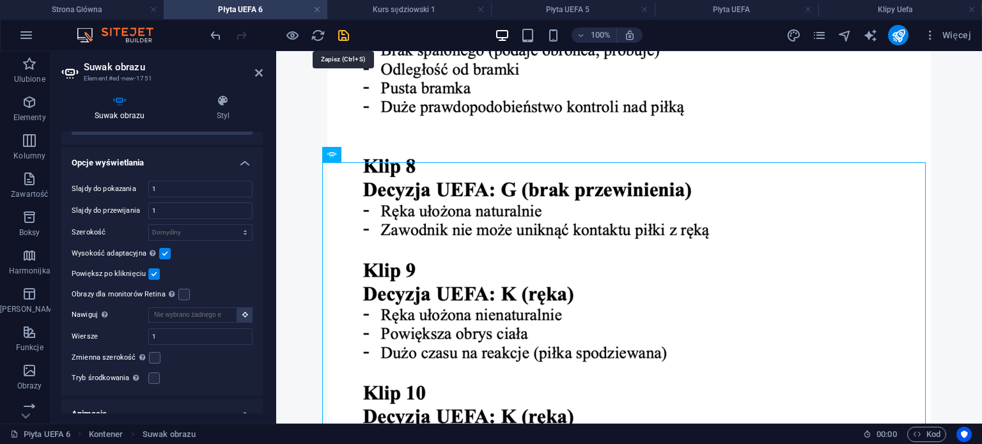
click at [343, 31] on icon "save" at bounding box center [343, 35] width 15 height 15
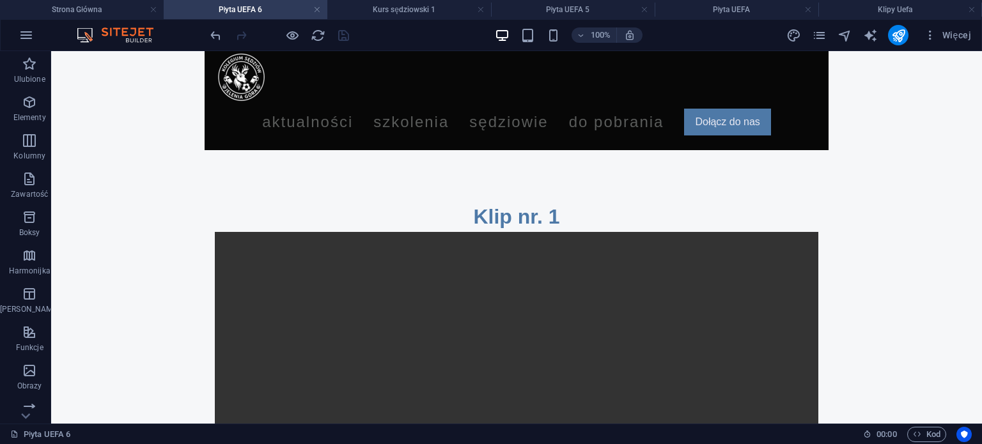
scroll to position [0, 0]
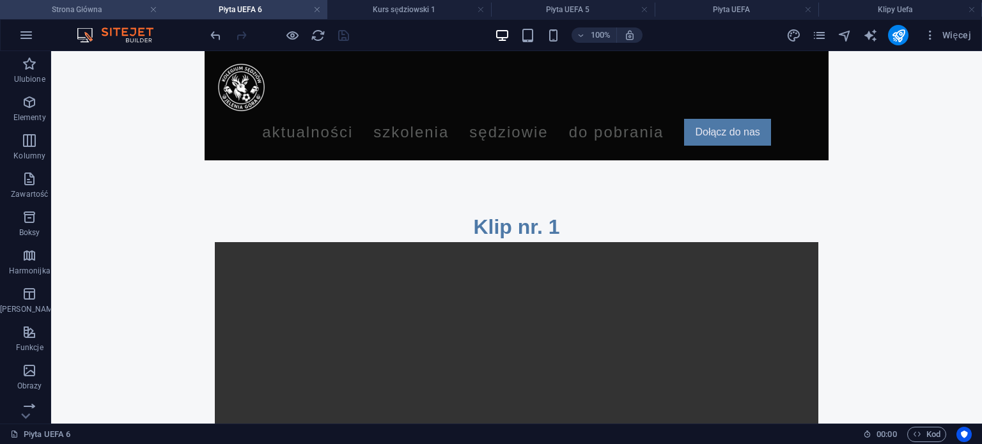
click at [121, 10] on h4 "Strona Główna" at bounding box center [82, 10] width 164 height 14
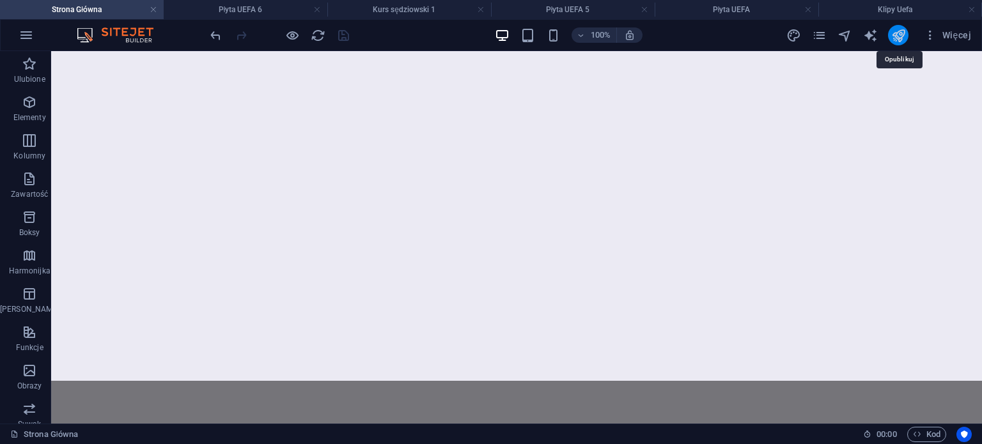
click at [900, 40] on icon "publish" at bounding box center [898, 35] width 15 height 15
